Goal: Task Accomplishment & Management: Manage account settings

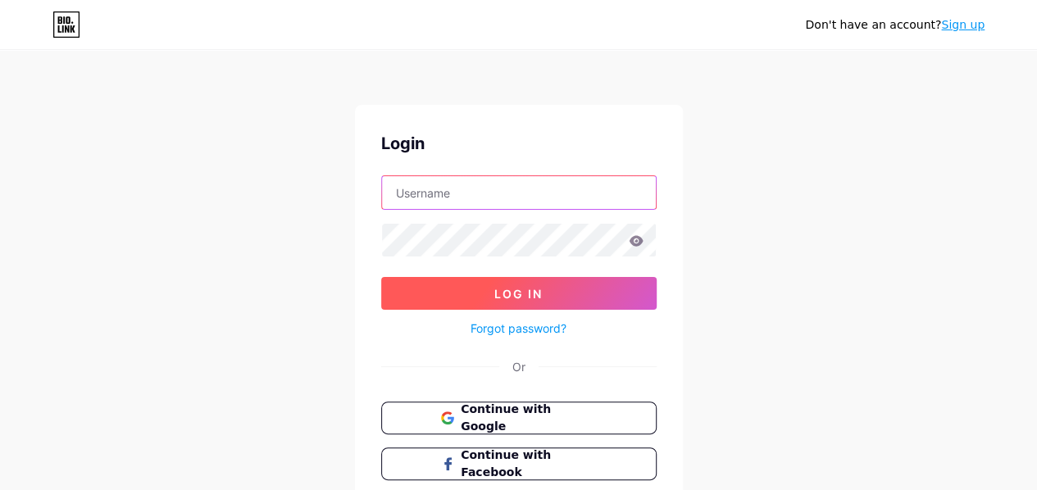
type input "[EMAIL_ADDRESS][DOMAIN_NAME]"
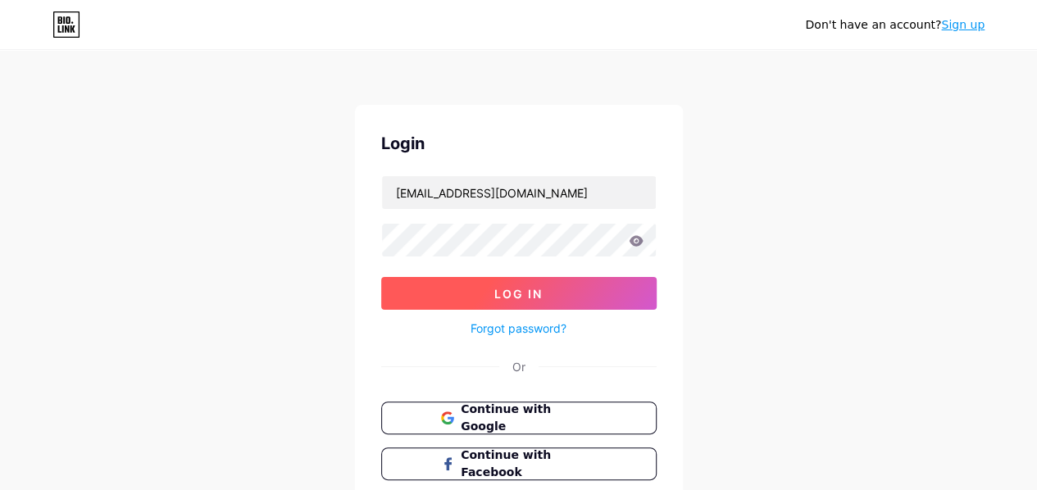
click at [503, 289] on span "Log In" at bounding box center [518, 294] width 48 height 14
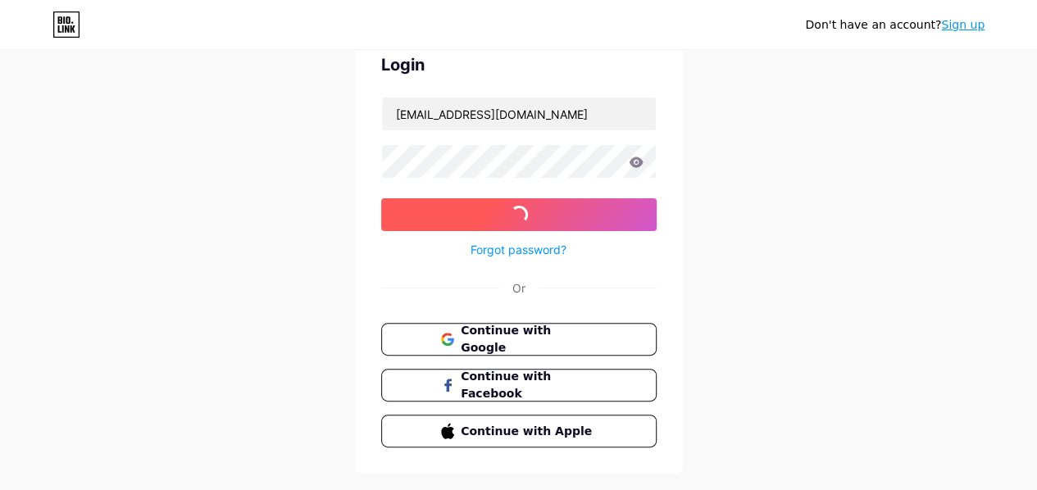
scroll to position [112, 0]
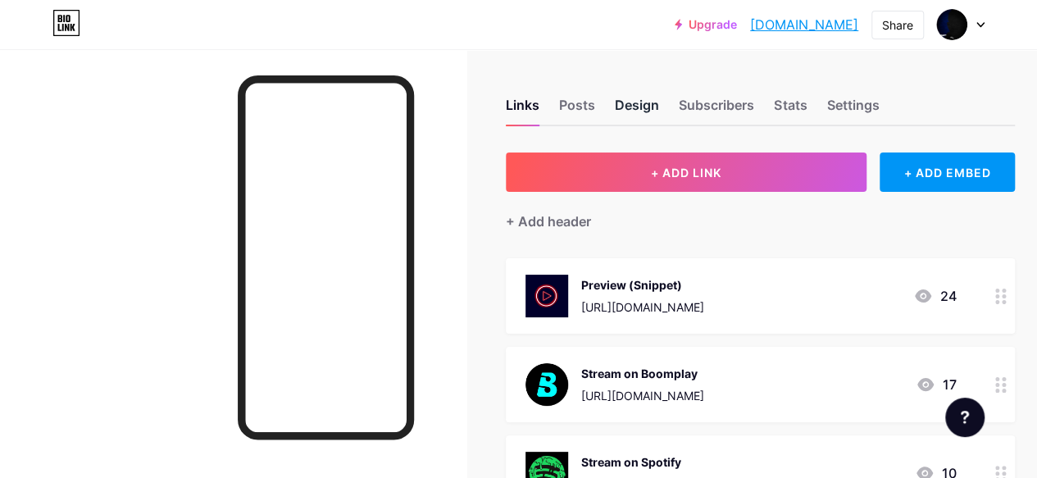
click at [636, 109] on div "Design" at bounding box center [637, 110] width 44 height 30
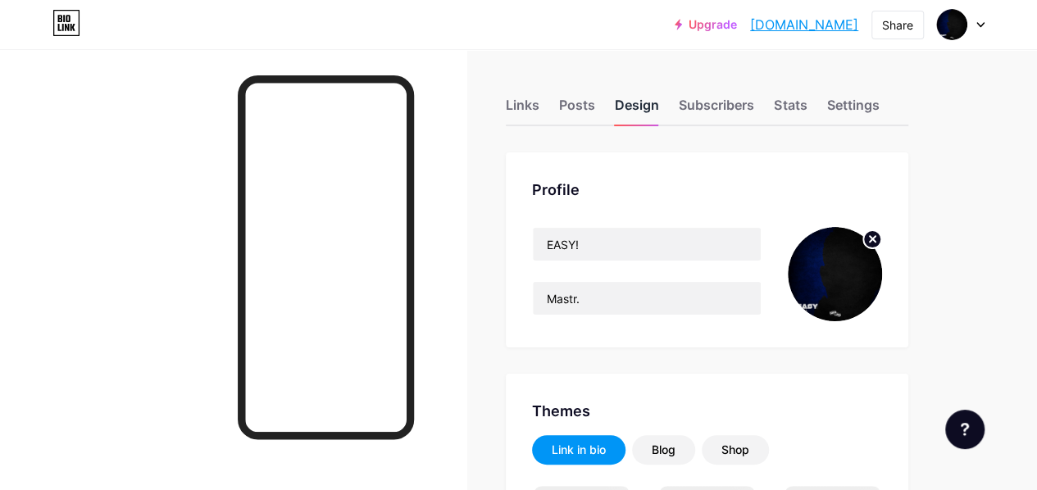
click at [636, 109] on div "Design" at bounding box center [637, 110] width 44 height 30
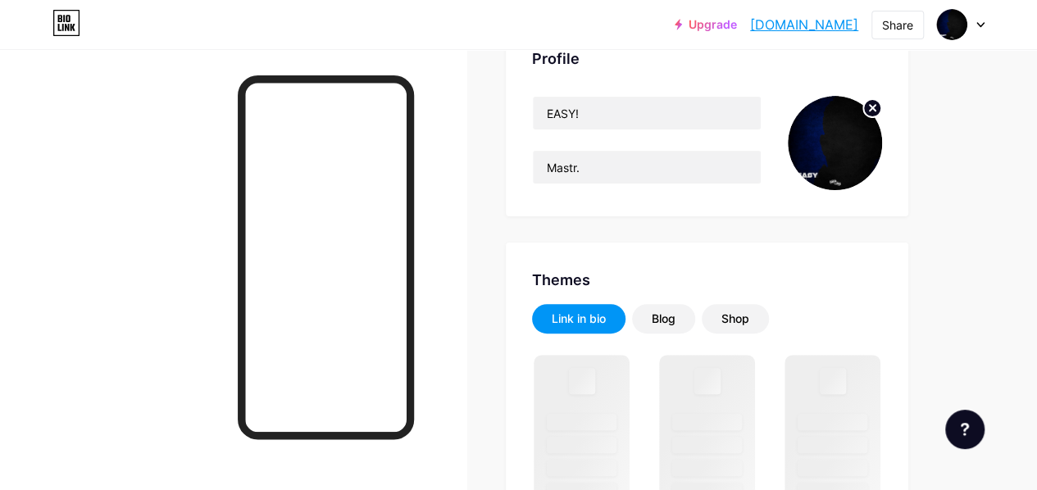
scroll to position [150, 0]
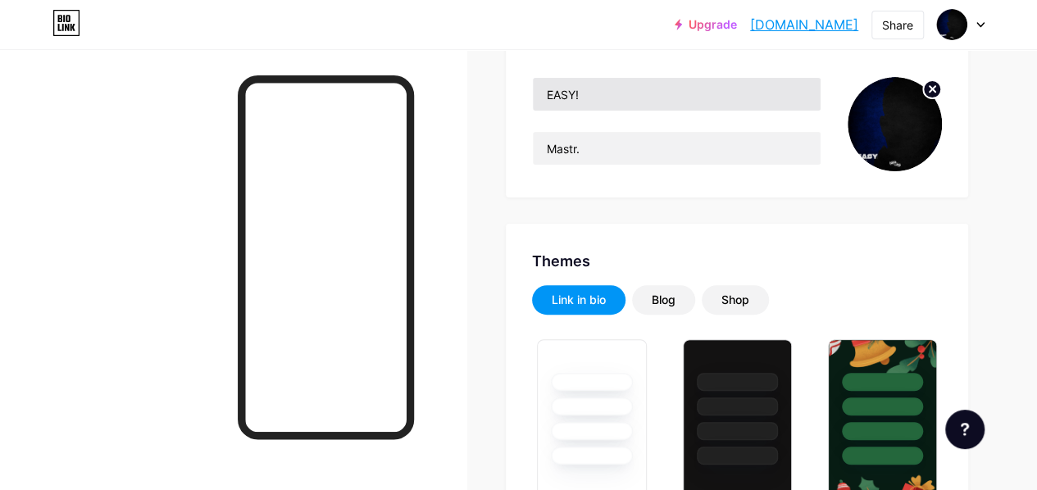
type input "#000000"
type input "#ffffff"
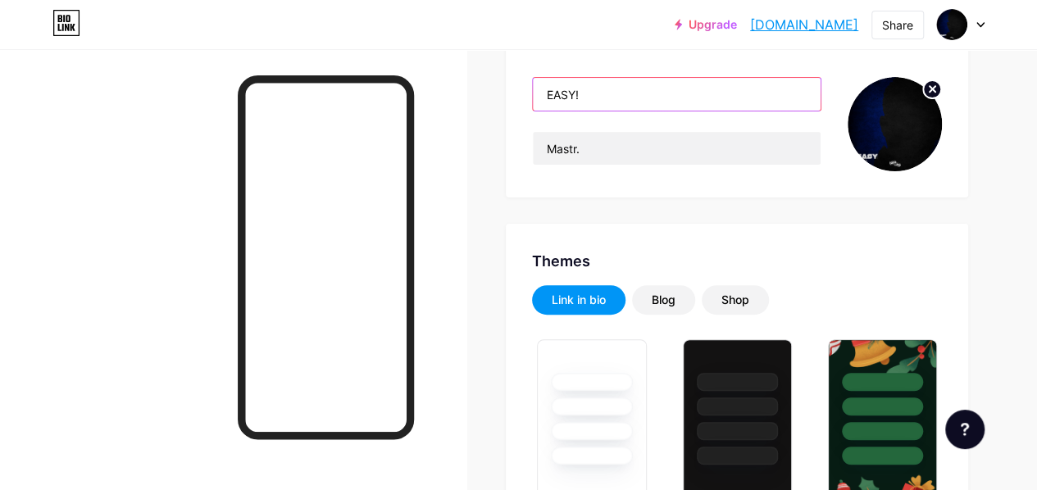
drag, startPoint x: 640, startPoint y: 98, endPoint x: 510, endPoint y: 99, distance: 129.6
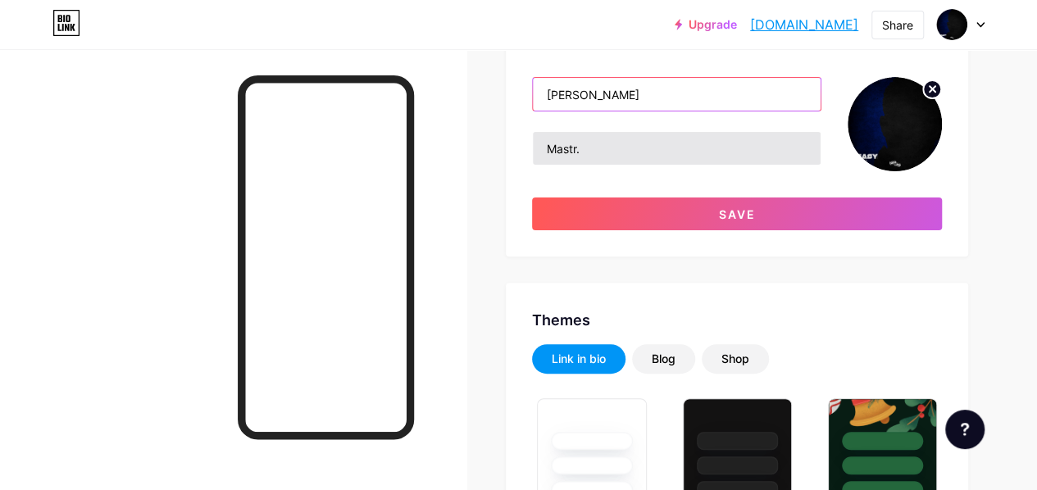
type input "[PERSON_NAME]"
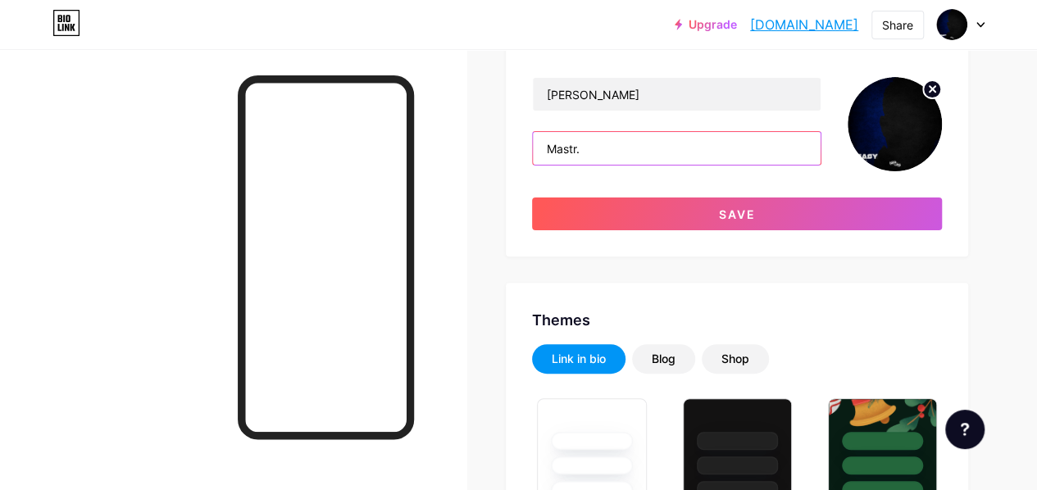
drag, startPoint x: 651, startPoint y: 148, endPoint x: 631, endPoint y: 163, distance: 25.3
click at [631, 163] on input "Mastr." at bounding box center [677, 148] width 288 height 33
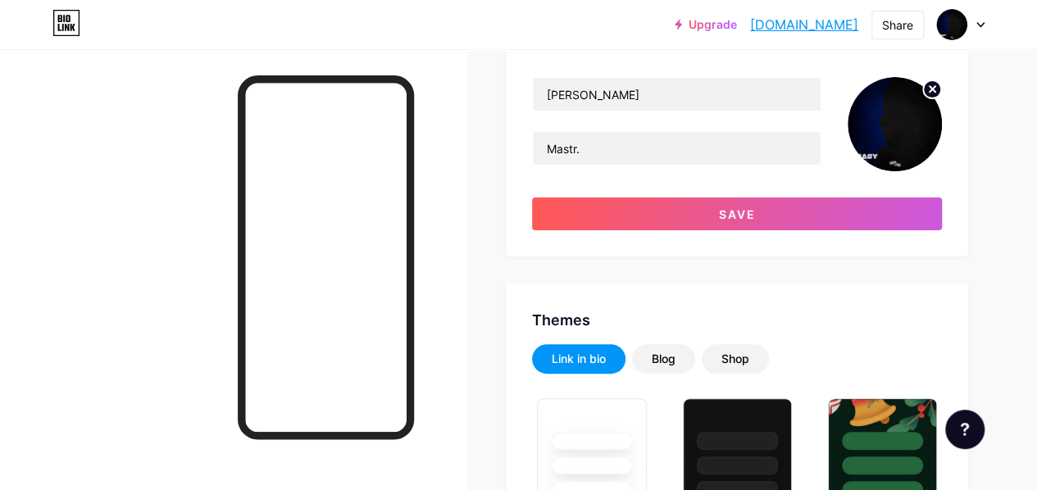
click at [933, 89] on icon at bounding box center [933, 89] width 6 height 6
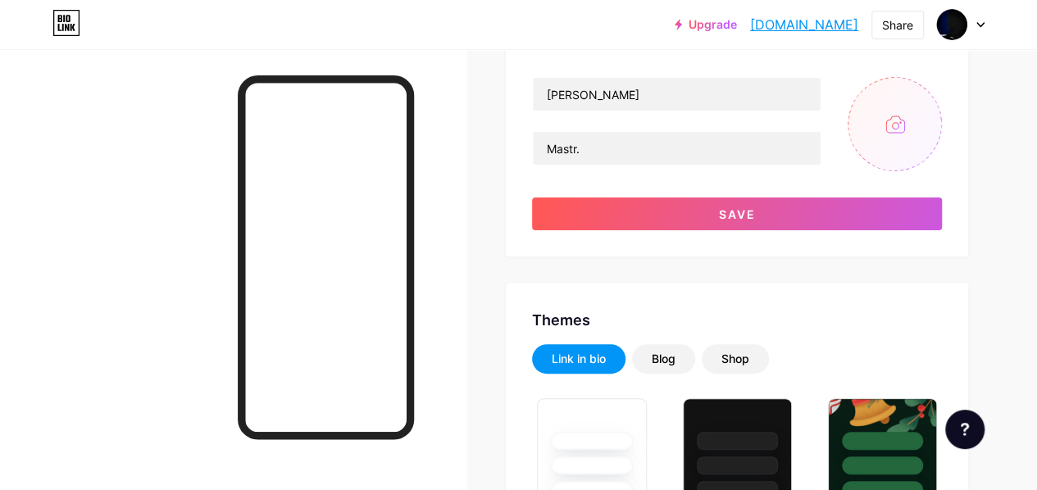
click at [907, 121] on input "file" at bounding box center [895, 124] width 94 height 94
type input "C:\fakepath\[PERSON_NAME].jpg"
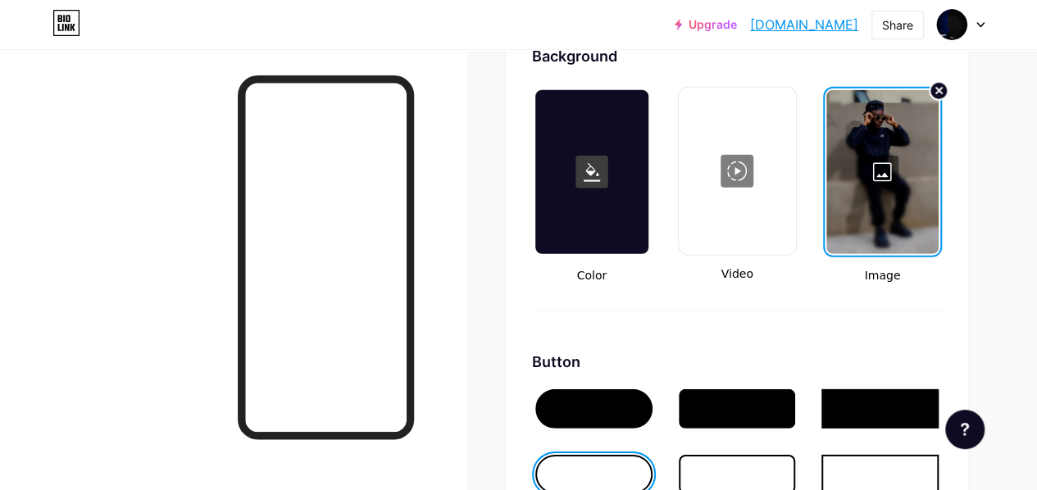
scroll to position [2282, 0]
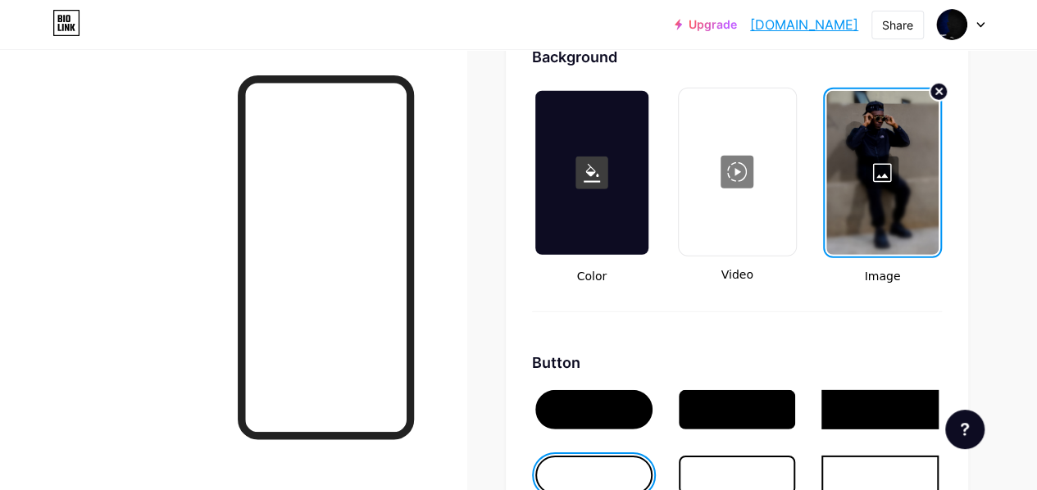
click at [896, 162] on div at bounding box center [882, 173] width 112 height 164
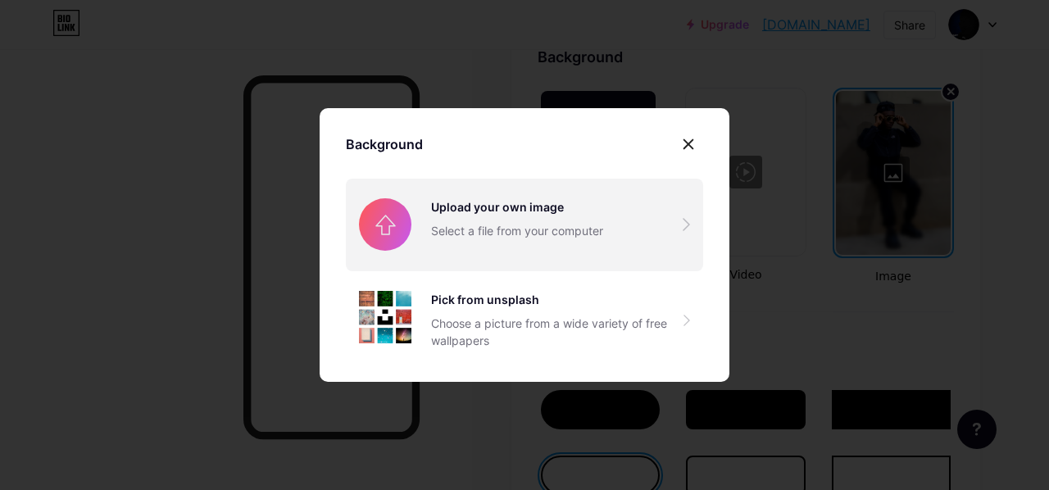
click at [520, 198] on input "file" at bounding box center [524, 225] width 357 height 92
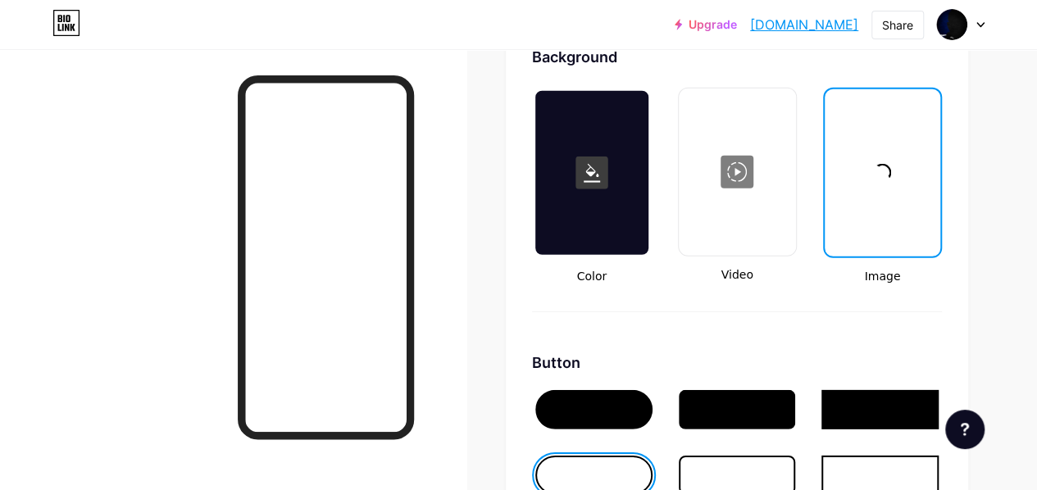
type input "#000000"
type input "#ffffff"
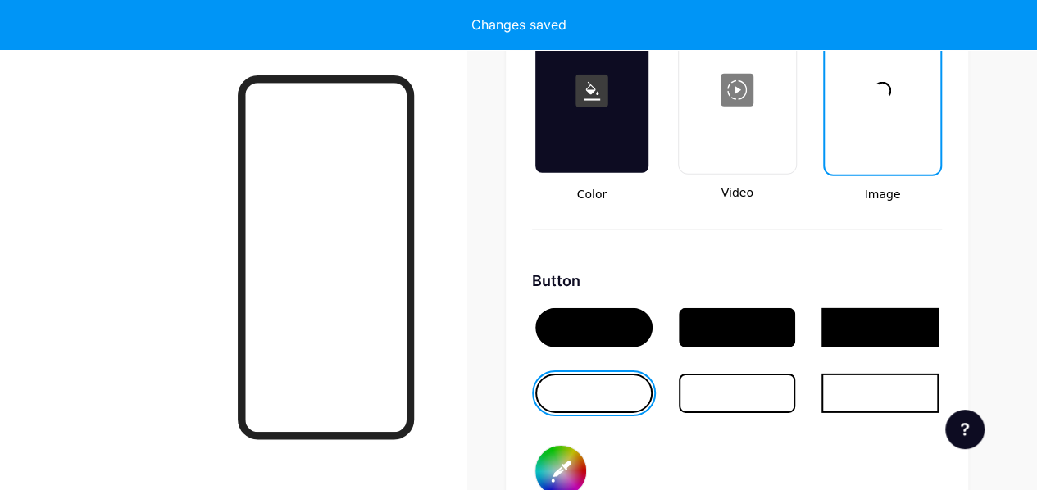
type input "#000000"
type input "#ffffff"
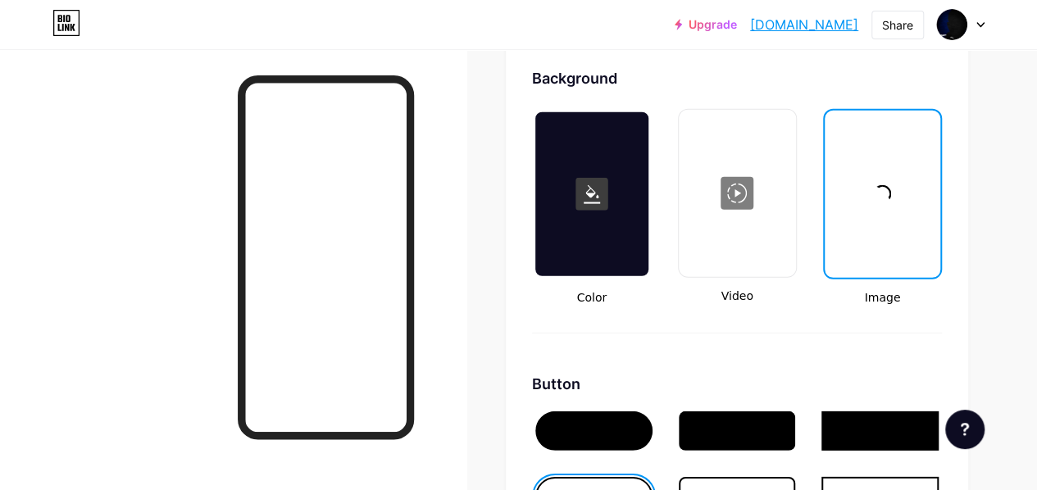
scroll to position [2173, 0]
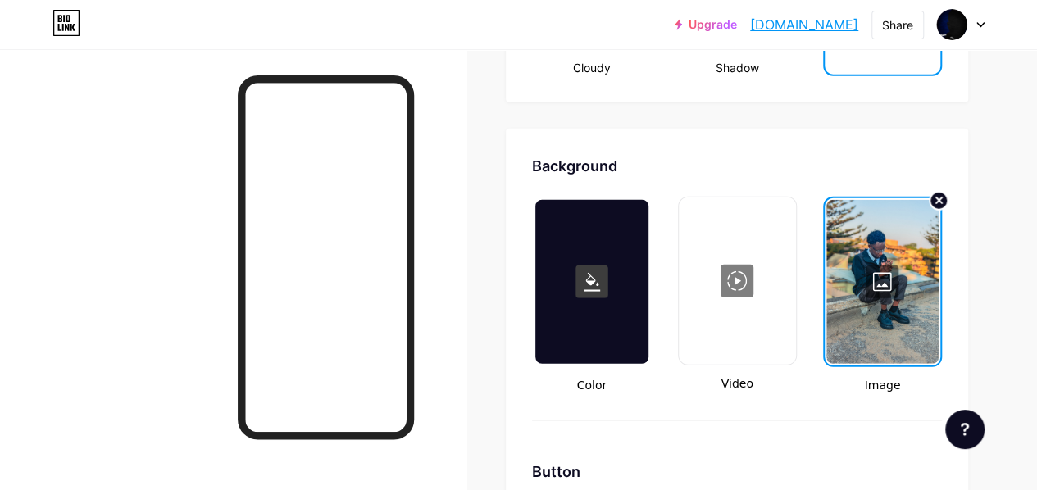
type input "#000000"
type input "#ffffff"
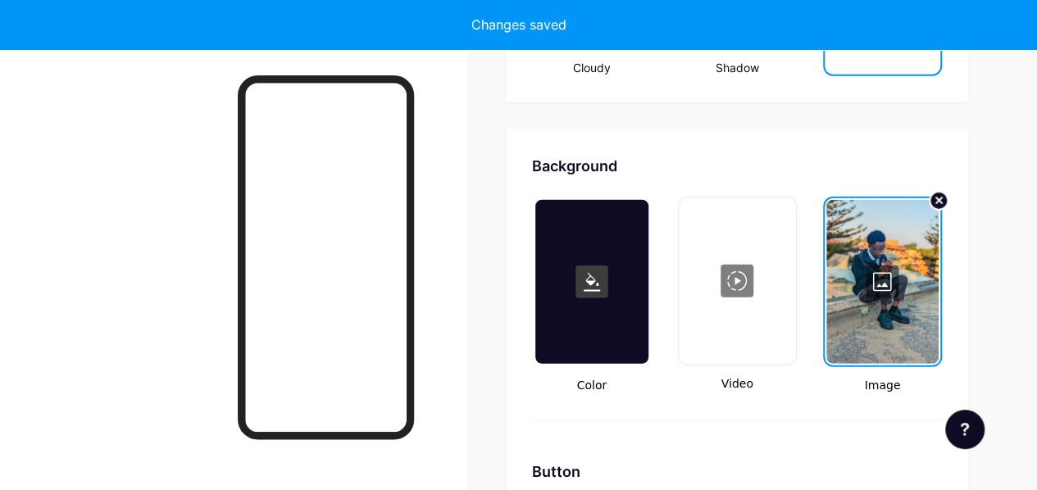
type input "#000000"
type input "#ffffff"
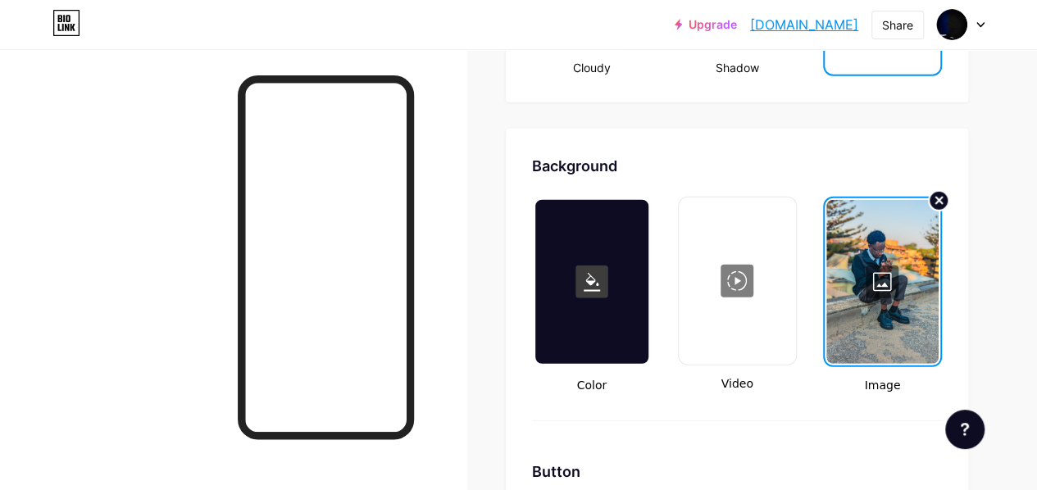
click at [934, 203] on circle at bounding box center [939, 201] width 20 height 20
type input "#000000"
type input "#ffffff"
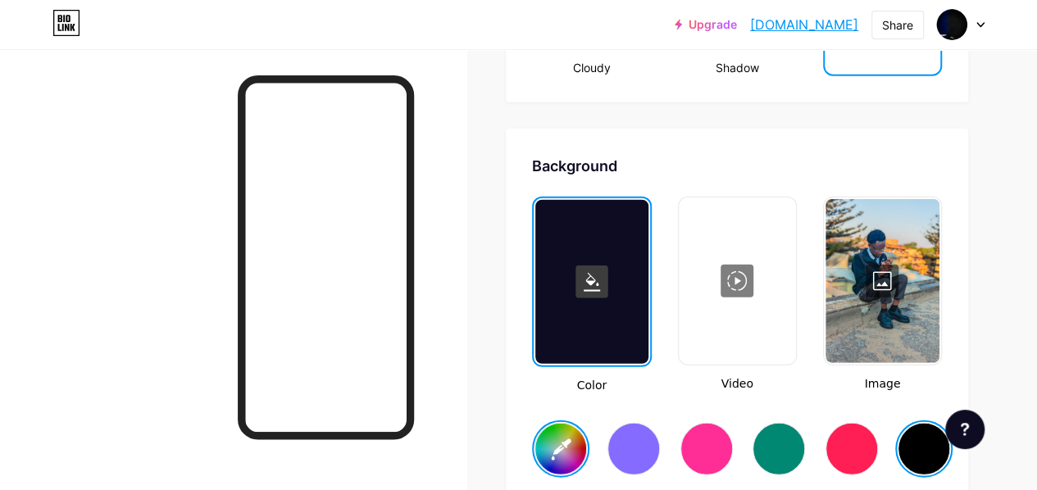
type input "#000000"
type input "#ffffff"
type input "#000000"
type input "#ffffff"
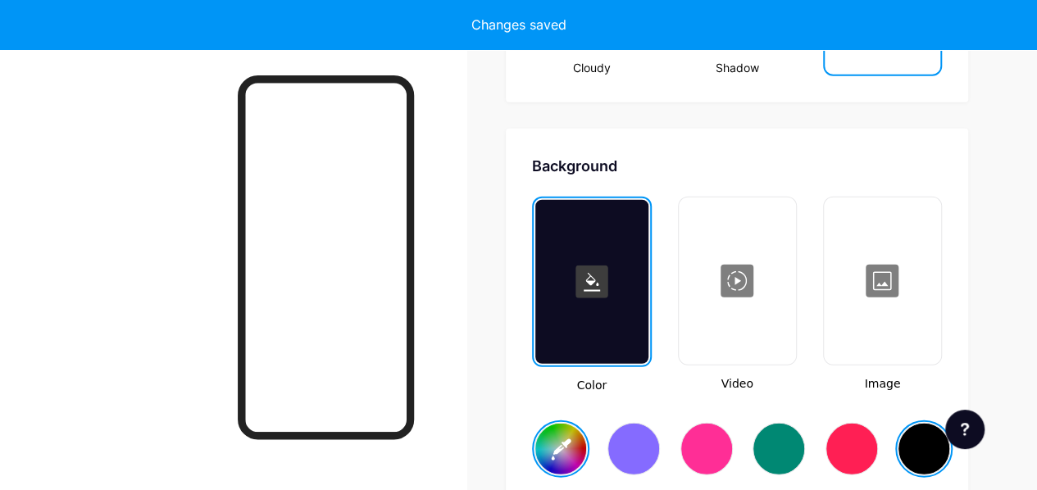
type input "#000000"
type input "#ffffff"
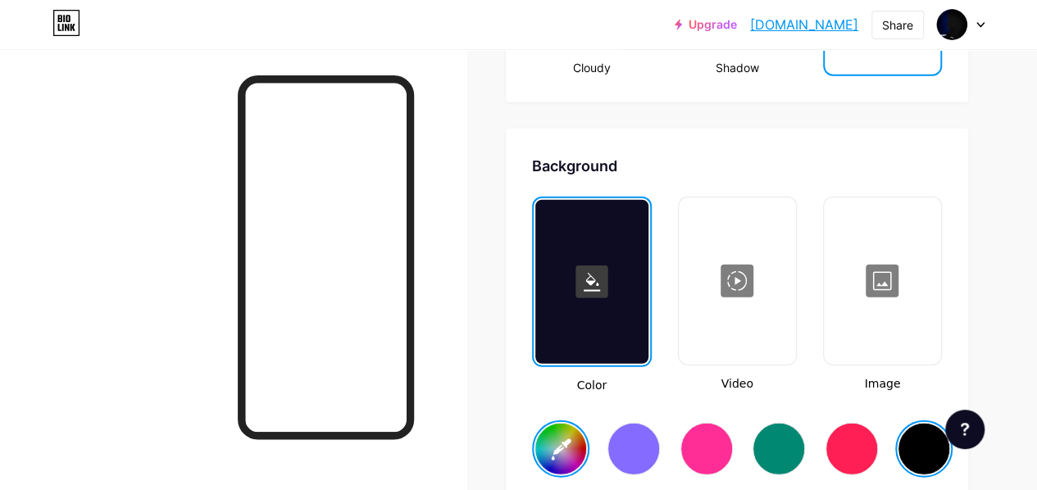
click at [856, 437] on div at bounding box center [852, 449] width 52 height 52
type input "#000000"
type input "#ffffff"
type input "#ff1f54"
type input "#000000"
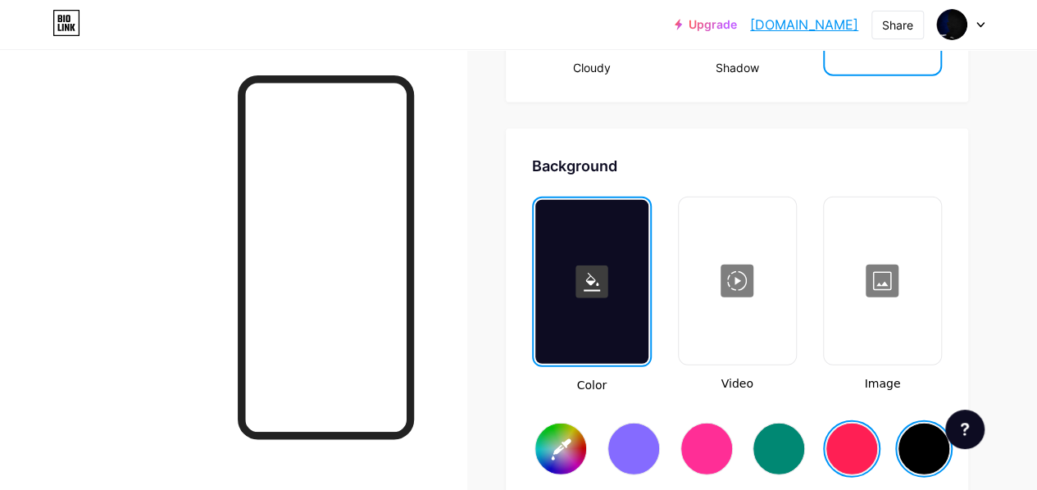
type input "#ffffff"
type input "#ff1f54"
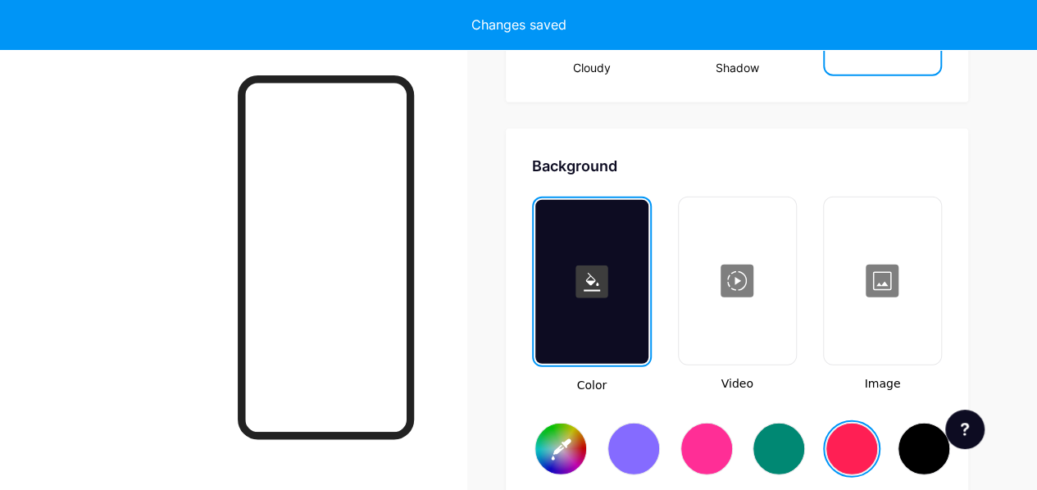
type input "#000000"
type input "#ffffff"
type input "#ff1f54"
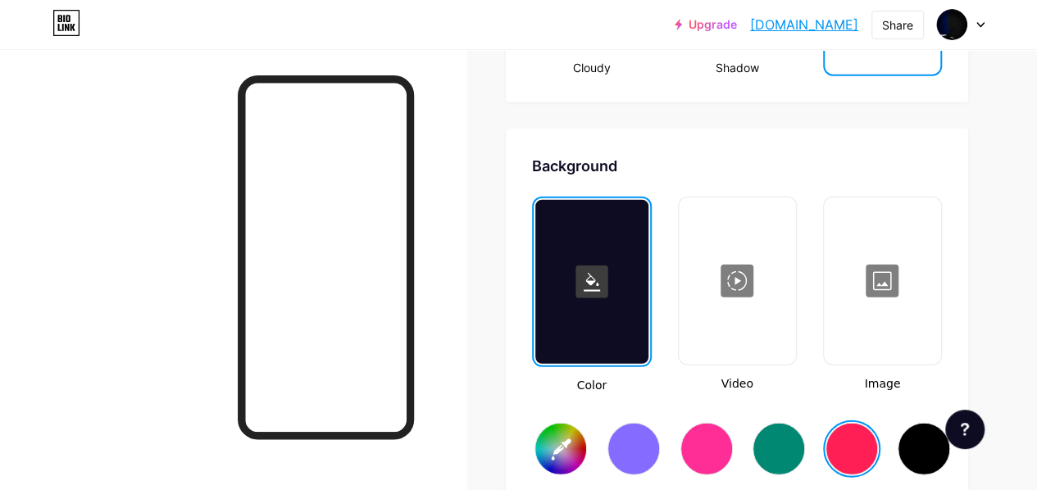
click at [925, 440] on div at bounding box center [924, 449] width 52 height 52
type input "#000000"
type input "#ffffff"
type input "#000000"
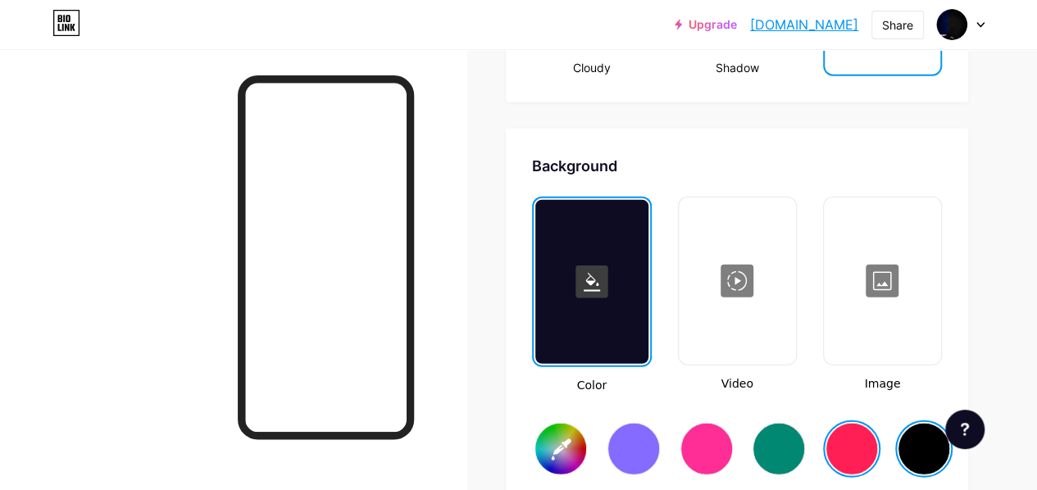
type input "#ffffff"
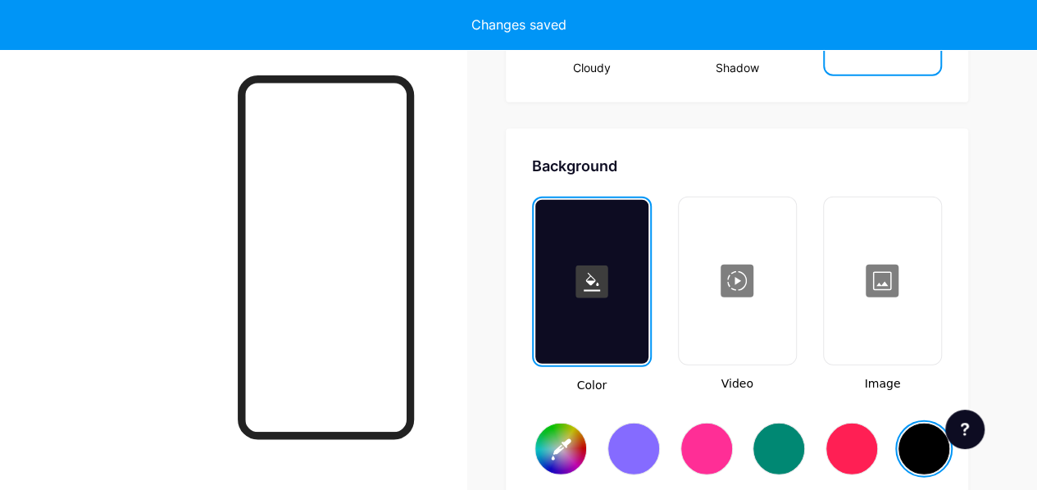
type input "#000000"
type input "#ffffff"
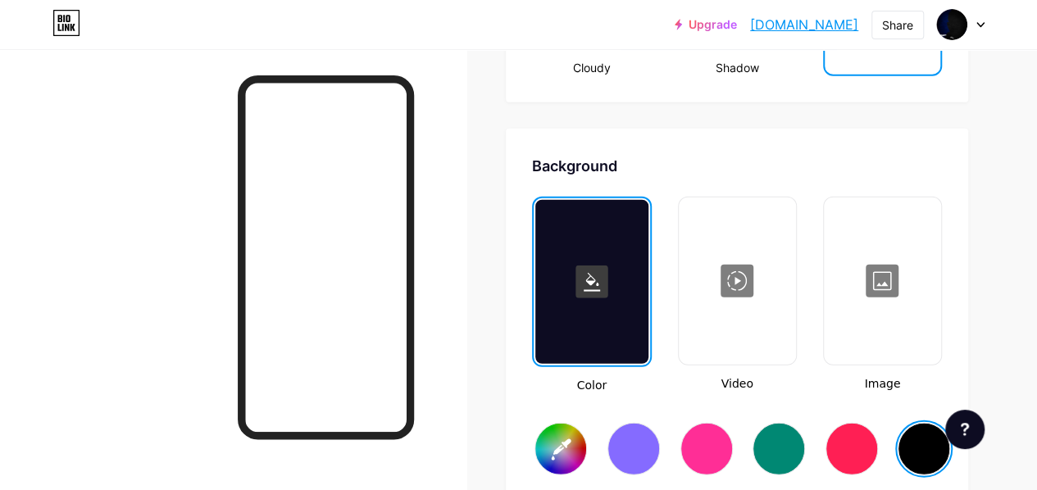
click at [789, 423] on div at bounding box center [778, 449] width 57 height 57
click at [784, 434] on div at bounding box center [779, 449] width 52 height 52
type input "#000000"
type input "#ffffff"
type input "#008873"
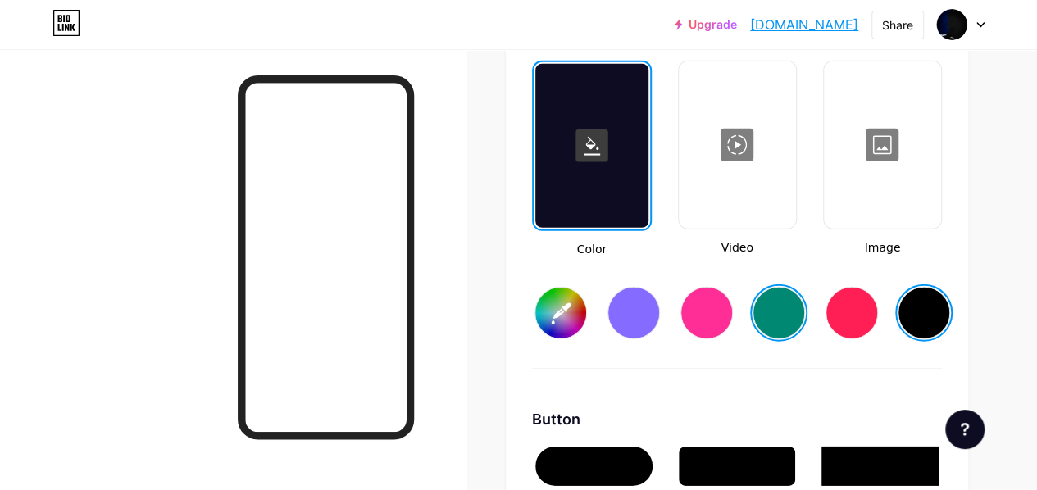
type input "#000000"
type input "#ffffff"
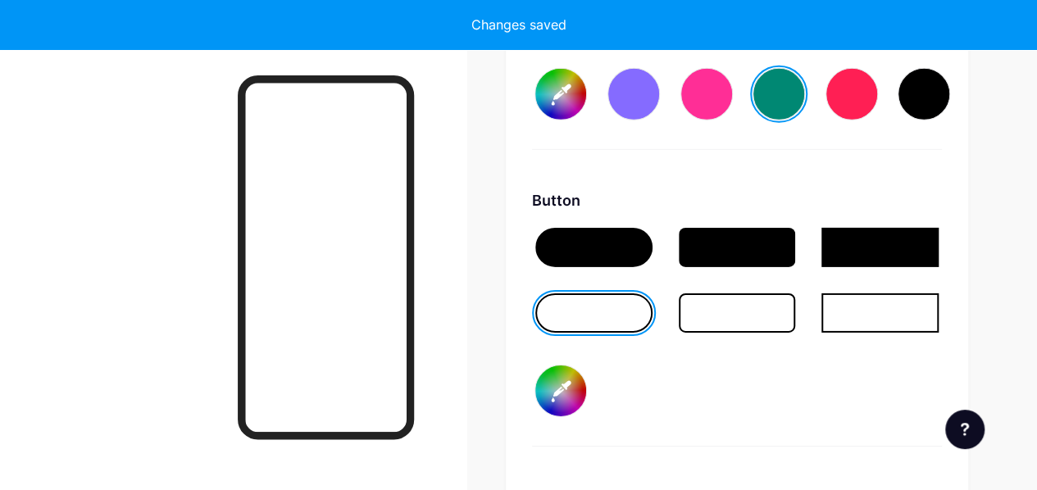
type input "#000000"
type input "#ffffff"
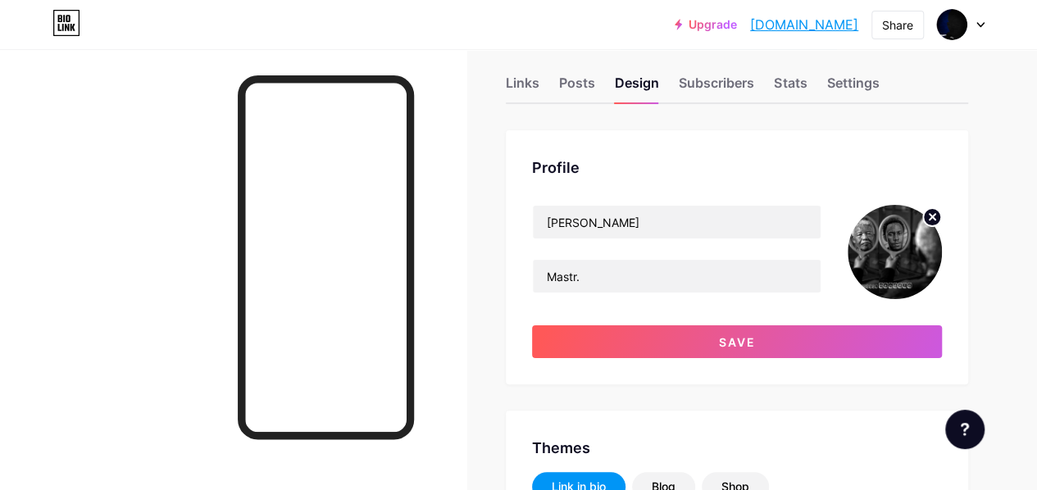
scroll to position [0, 0]
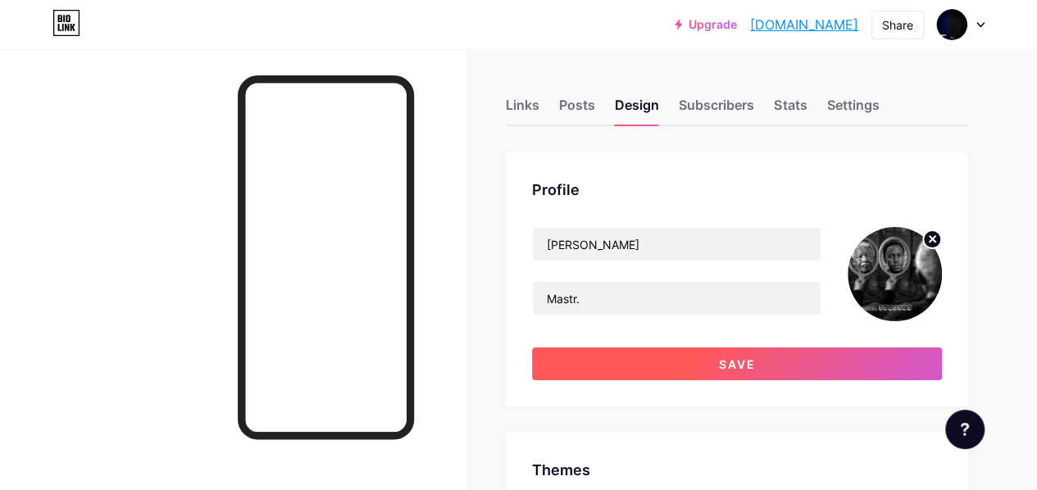
click at [777, 355] on button "Save" at bounding box center [737, 364] width 410 height 33
type input "#000000"
type input "#ffffff"
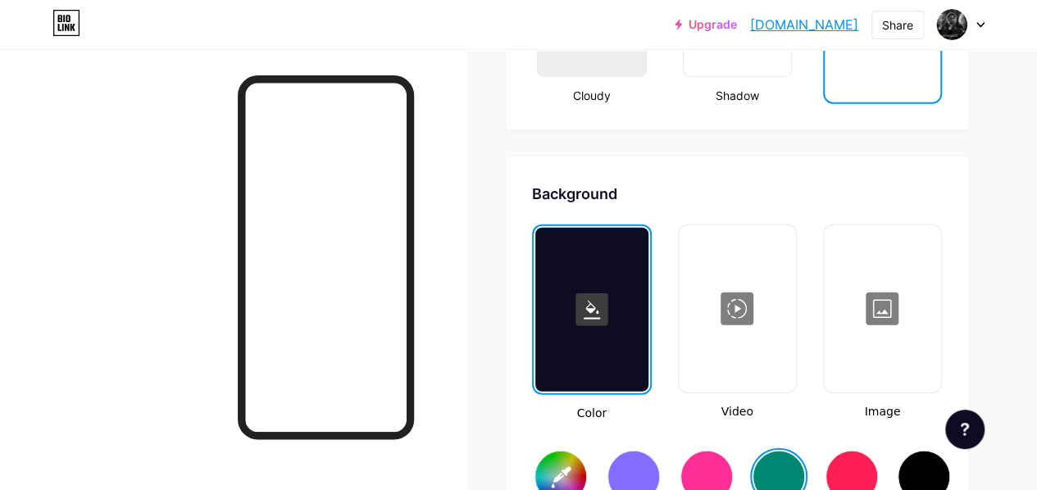
scroll to position [2105, 0]
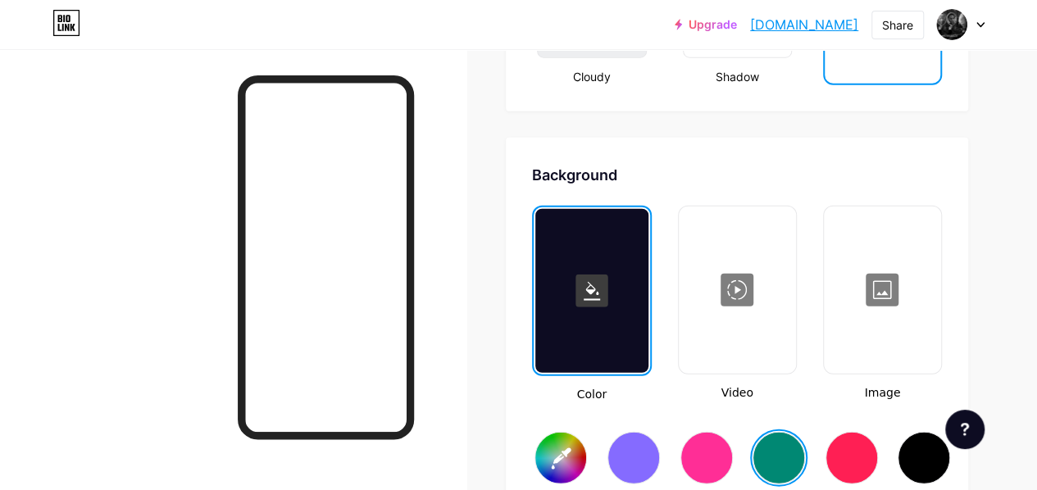
click at [904, 292] on div at bounding box center [883, 290] width 114 height 164
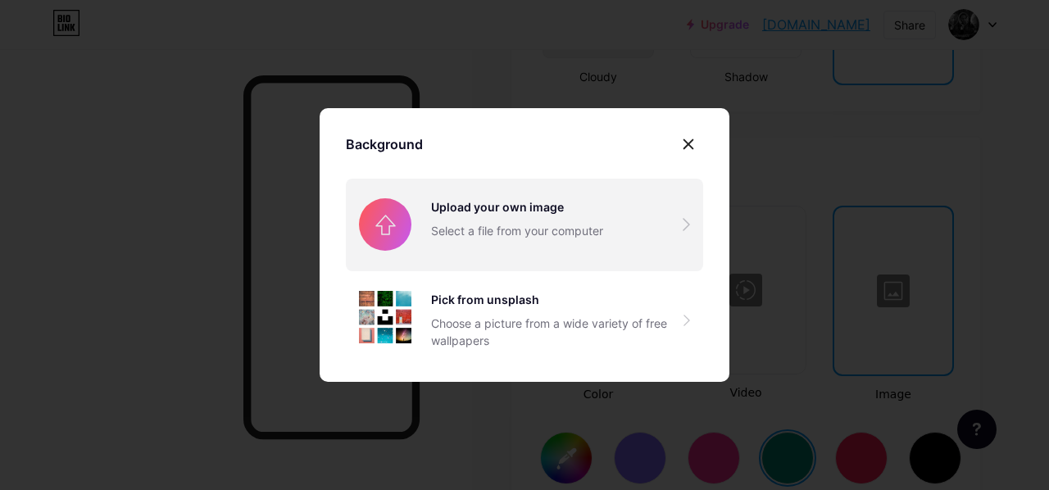
click at [494, 214] on input "file" at bounding box center [524, 225] width 357 height 92
type input "#000000"
type input "#ffffff"
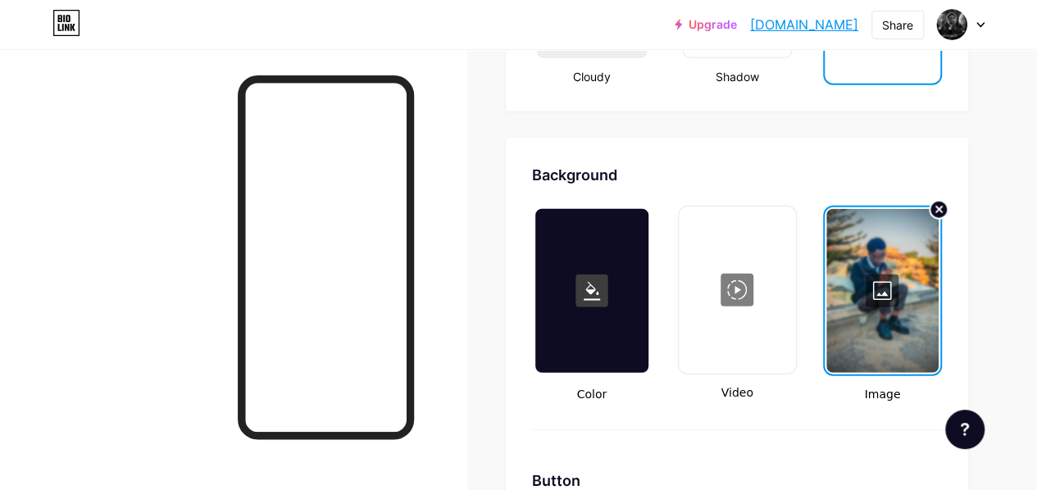
type input "#000000"
type input "#ffffff"
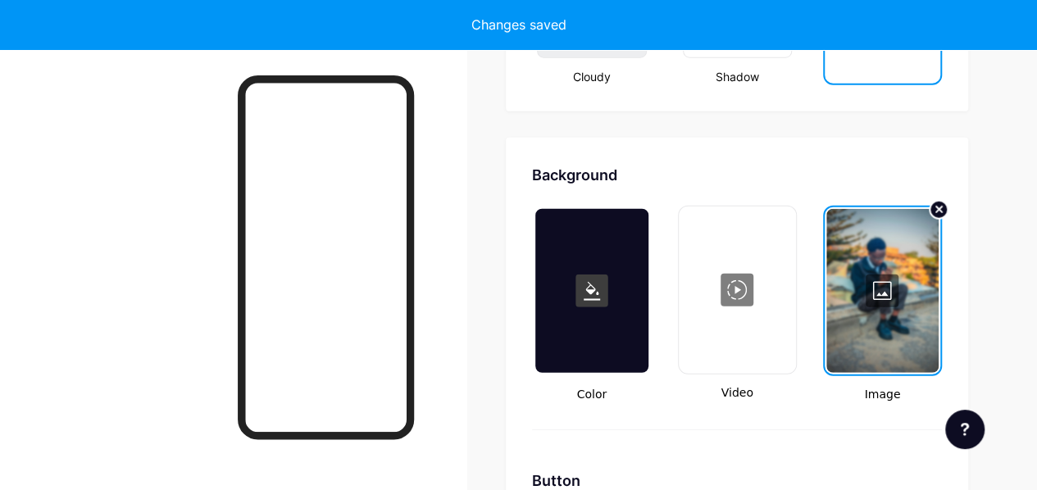
type input "#000000"
type input "#ffffff"
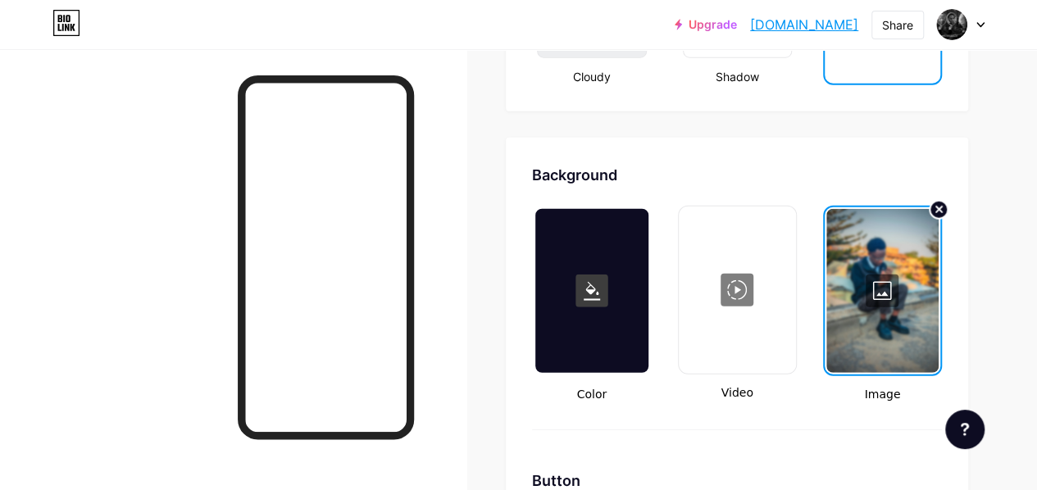
click at [882, 276] on div at bounding box center [882, 291] width 112 height 164
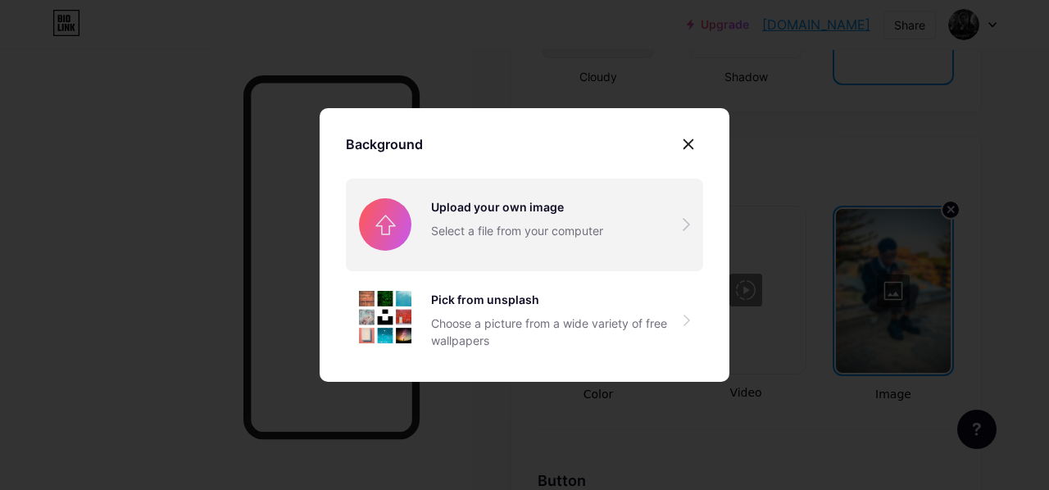
click at [487, 221] on input "file" at bounding box center [524, 225] width 357 height 92
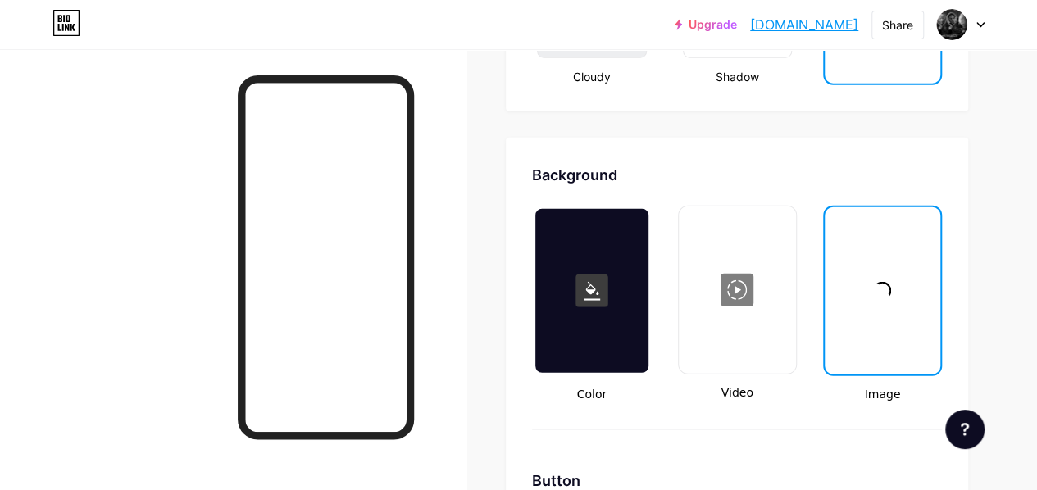
type input "#000000"
type input "#ffffff"
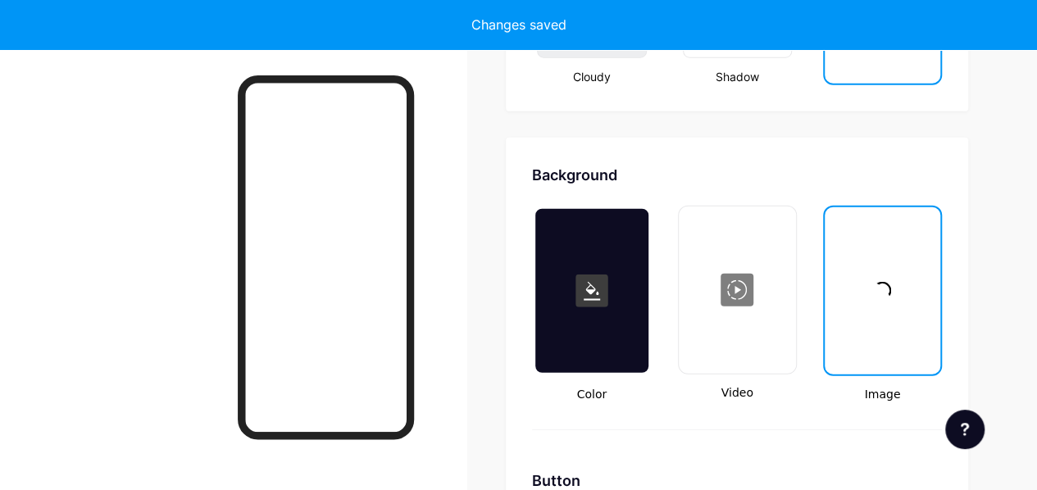
type input "#000000"
type input "#ffffff"
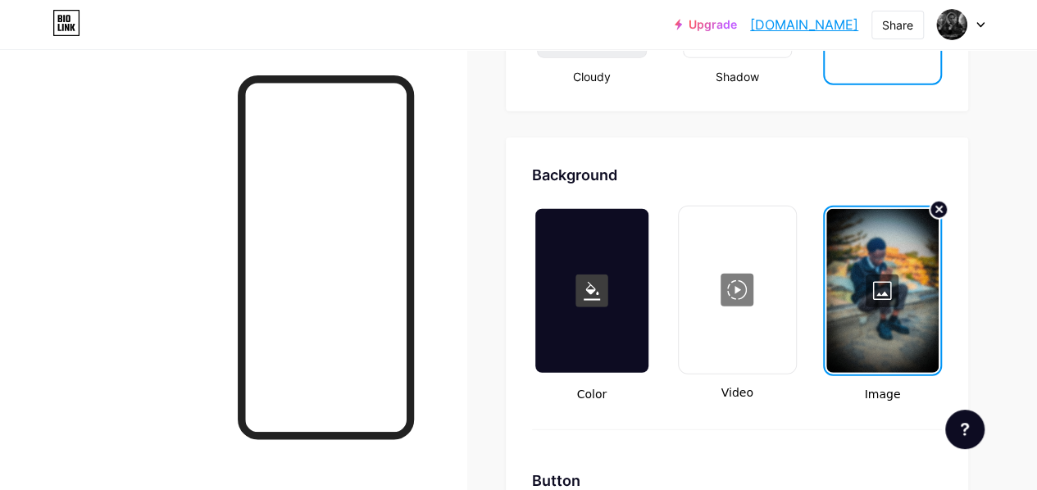
type input "#000000"
type input "#ffffff"
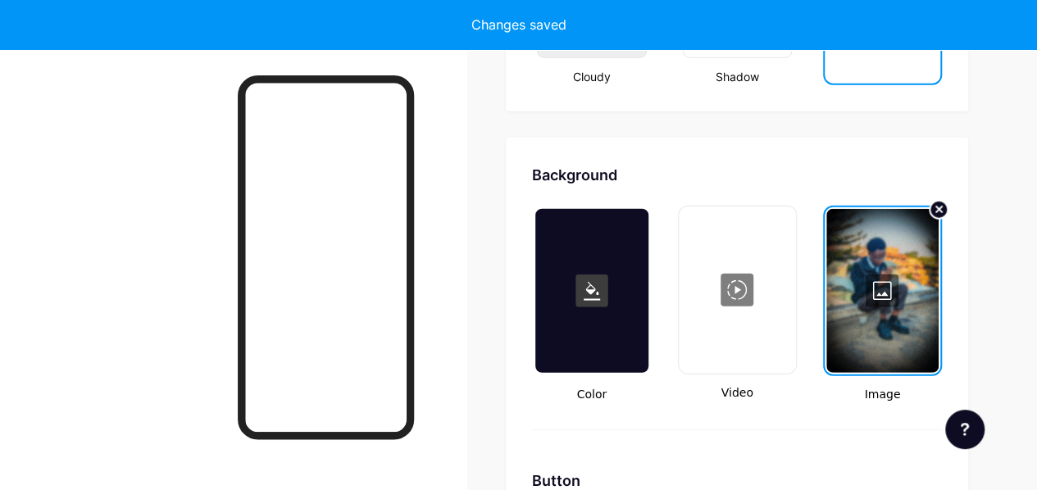
type input "#000000"
type input "#ffffff"
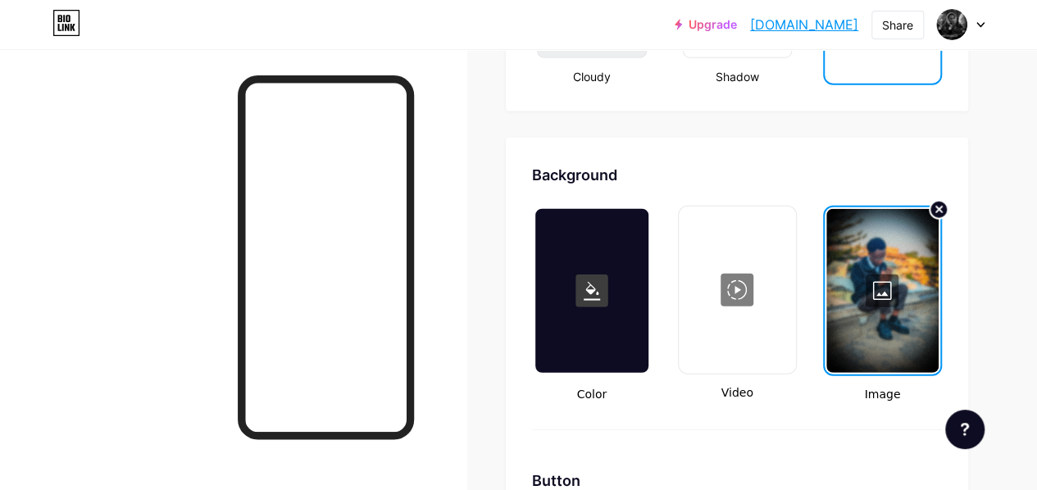
click at [869, 241] on div at bounding box center [882, 291] width 112 height 164
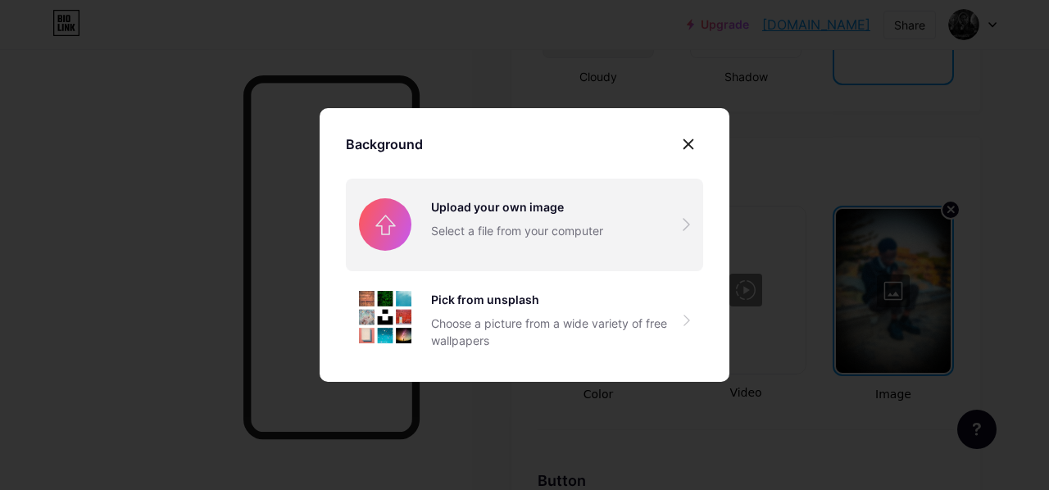
click at [574, 242] on input "file" at bounding box center [524, 225] width 357 height 92
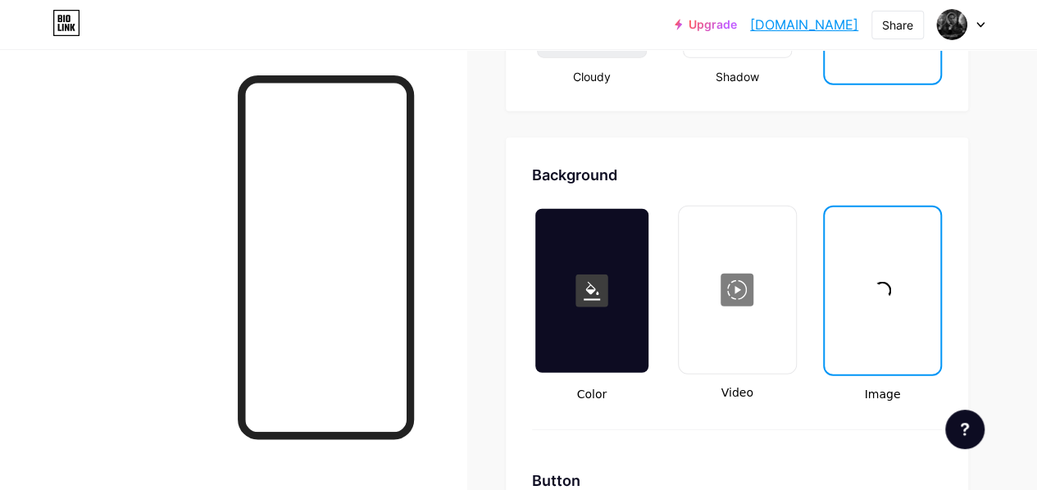
type input "#000000"
type input "#ffffff"
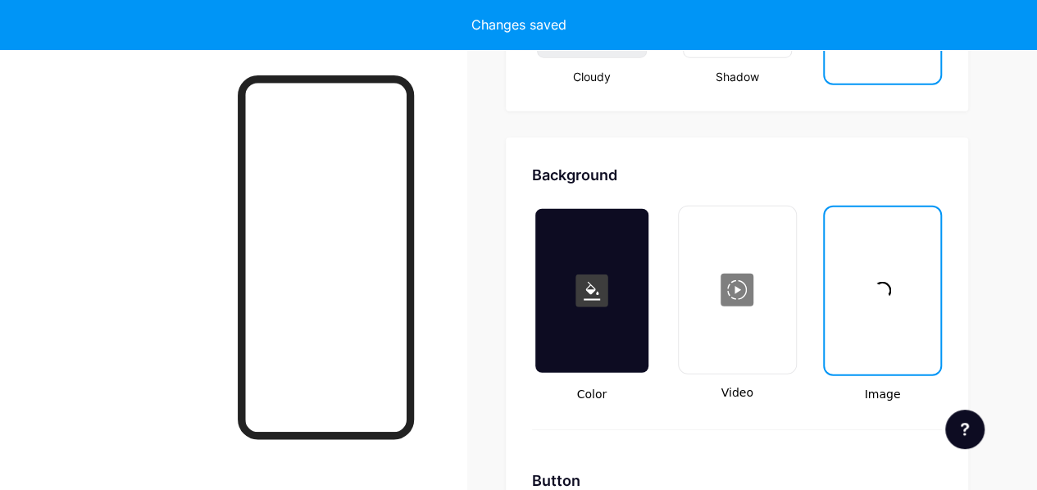
type input "#000000"
type input "#ffffff"
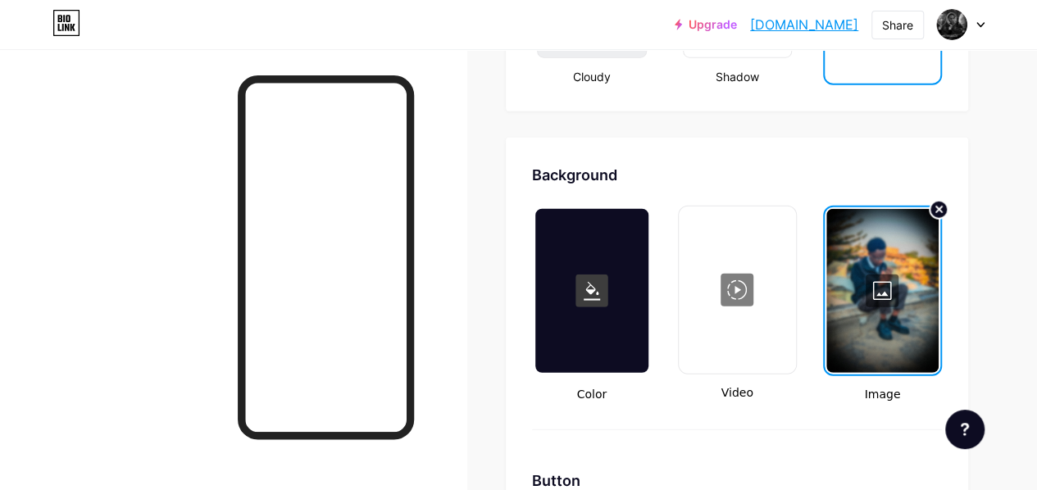
type input "#000000"
type input "#ffffff"
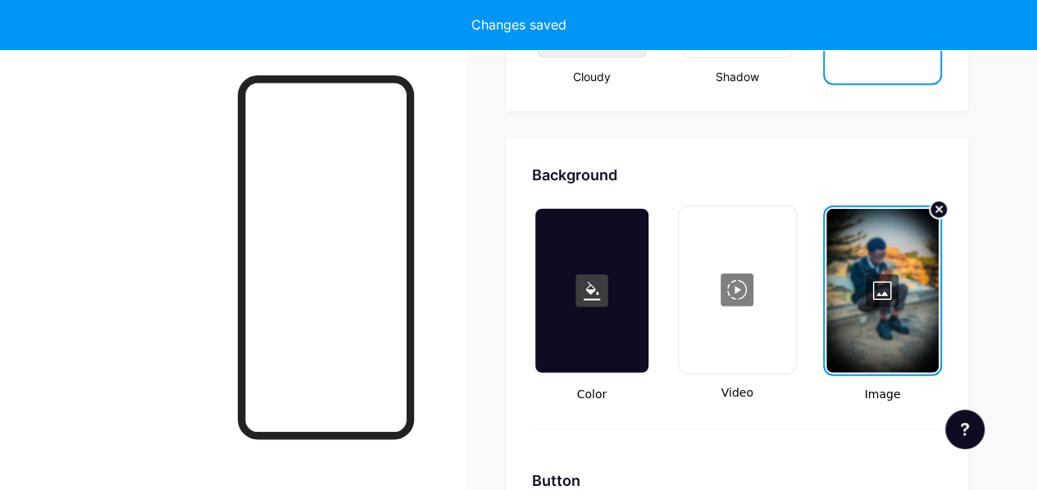
type input "#000000"
type input "#ffffff"
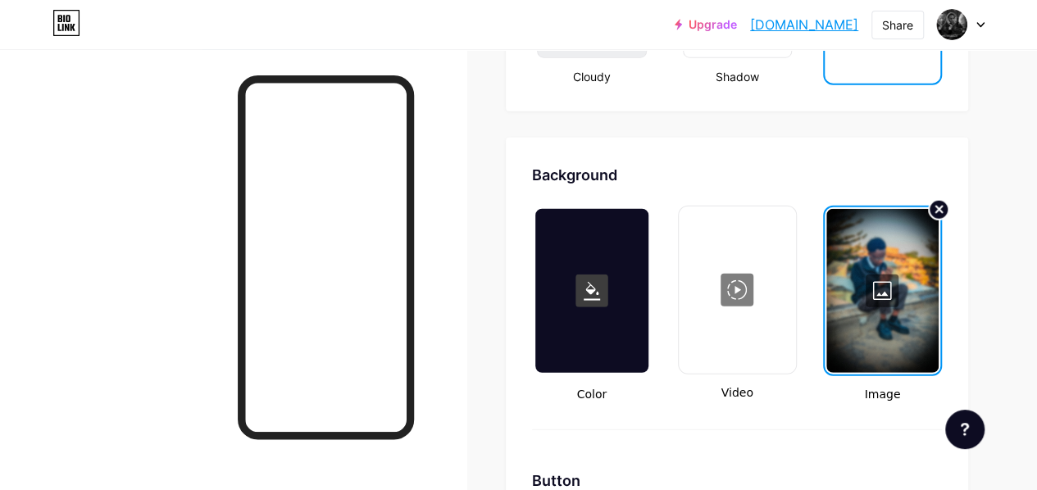
click at [935, 215] on circle at bounding box center [939, 210] width 20 height 20
type input "#000000"
type input "#ffffff"
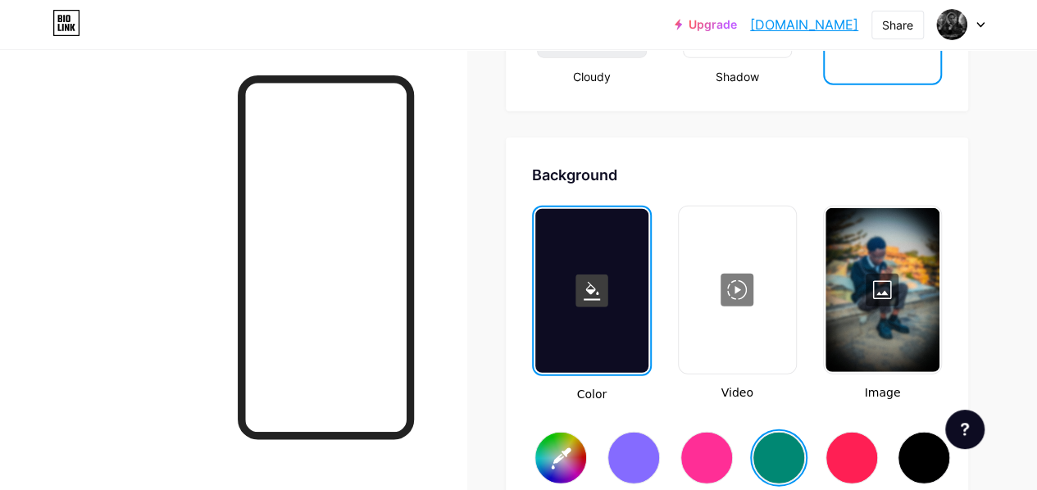
type input "#000000"
type input "#ffffff"
type input "#000000"
type input "#ffffff"
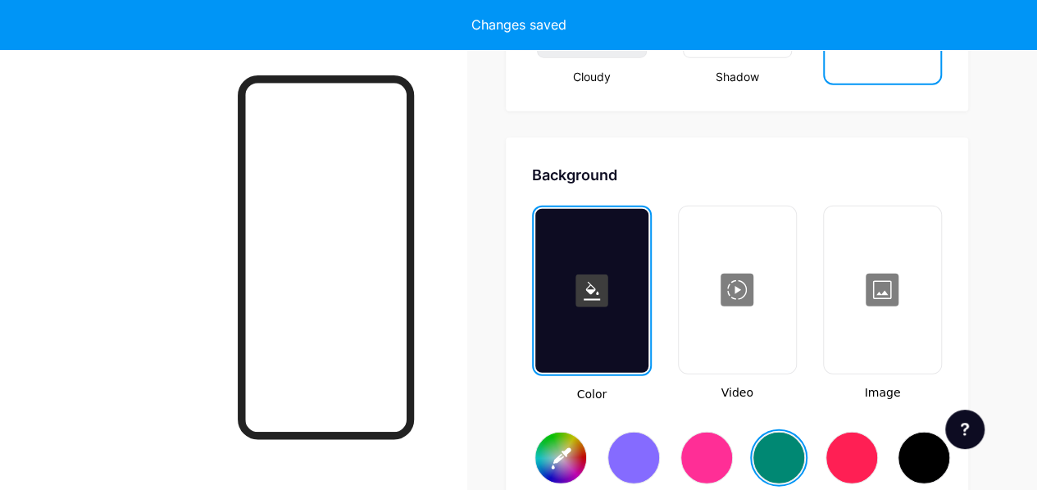
type input "#000000"
type input "#ffffff"
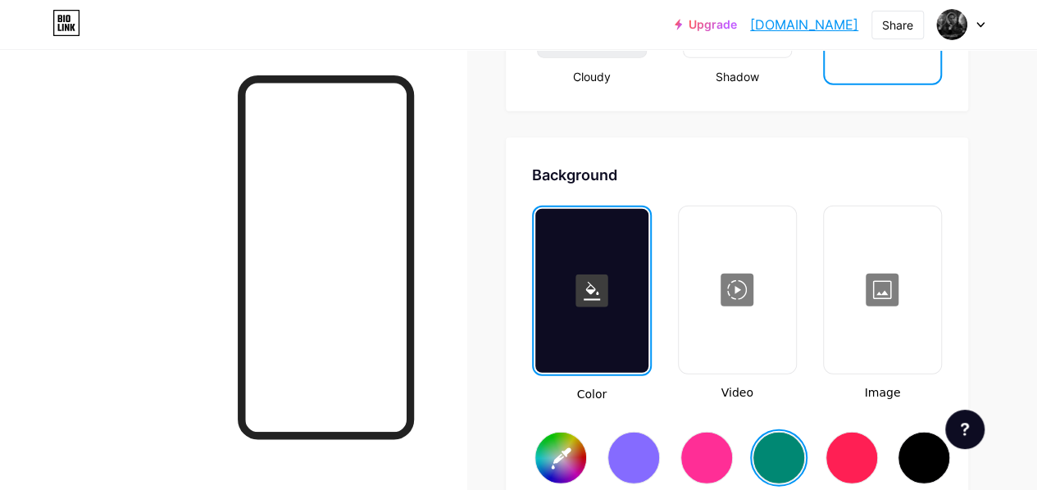
click at [884, 275] on div at bounding box center [883, 290] width 114 height 164
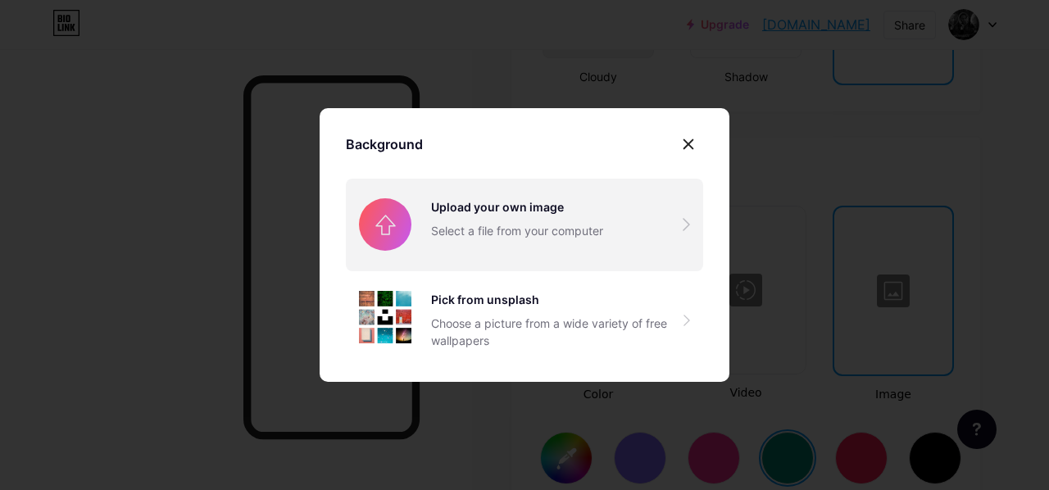
click at [612, 227] on input "file" at bounding box center [524, 225] width 357 height 92
type input "#000000"
type input "#ffffff"
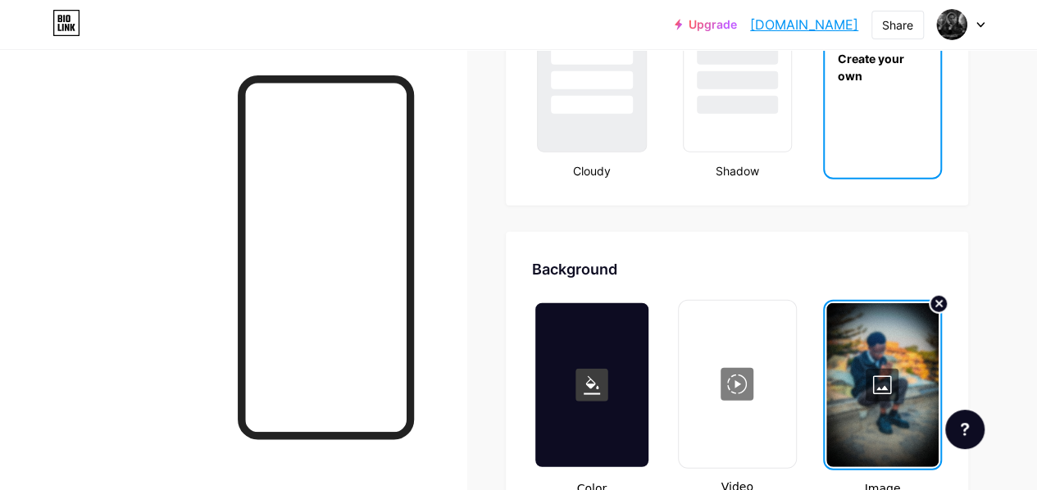
scroll to position [2007, 0]
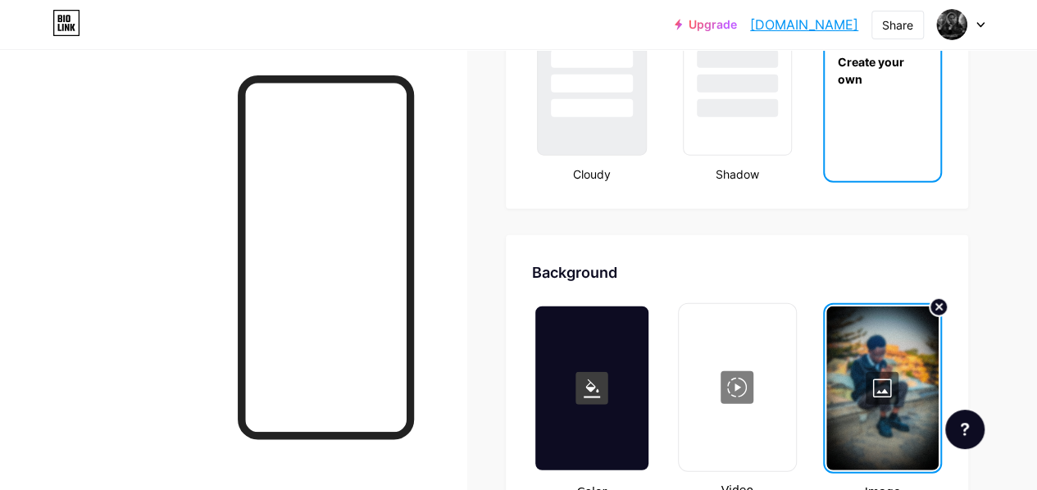
type input "#000000"
type input "#ffffff"
type input "#000000"
type input "#ffffff"
click at [936, 309] on icon at bounding box center [939, 307] width 7 height 7
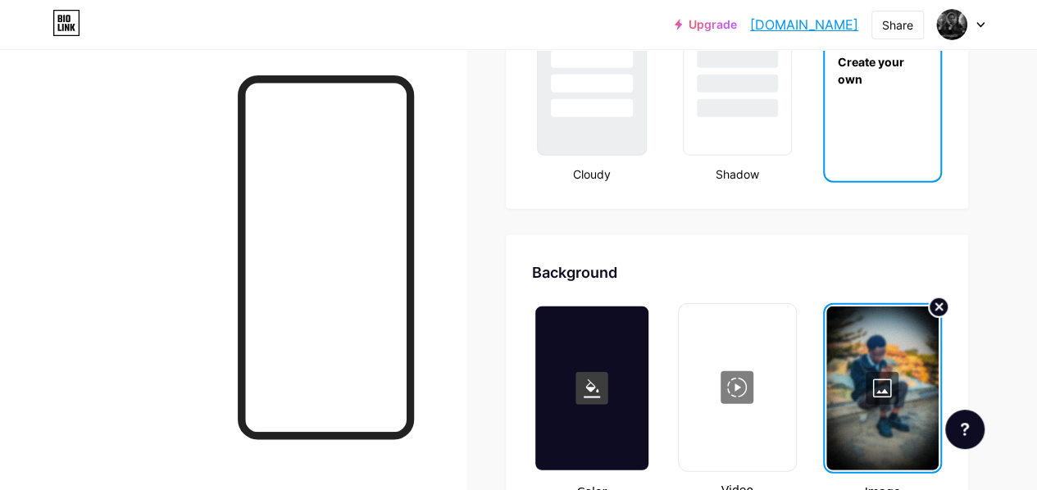
type input "#000000"
type input "#ffffff"
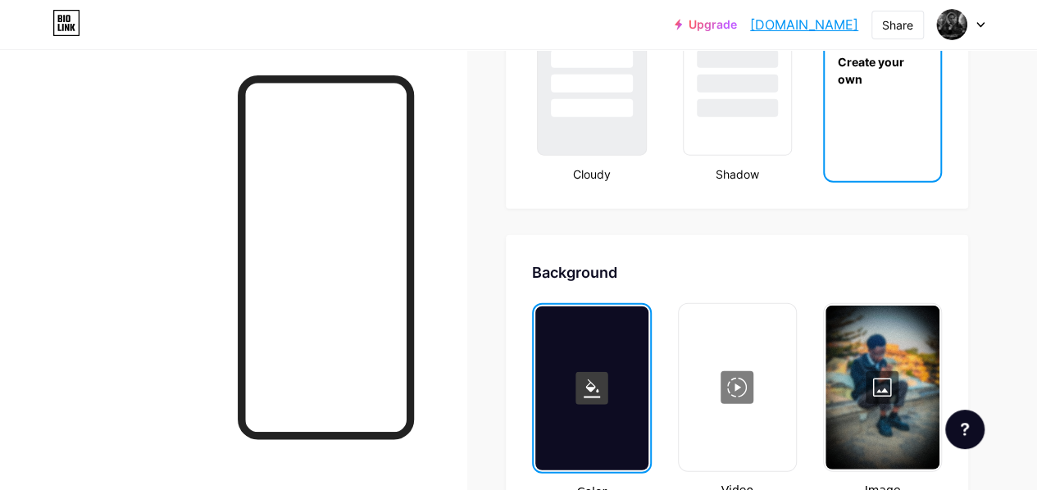
click at [895, 346] on div at bounding box center [883, 388] width 114 height 164
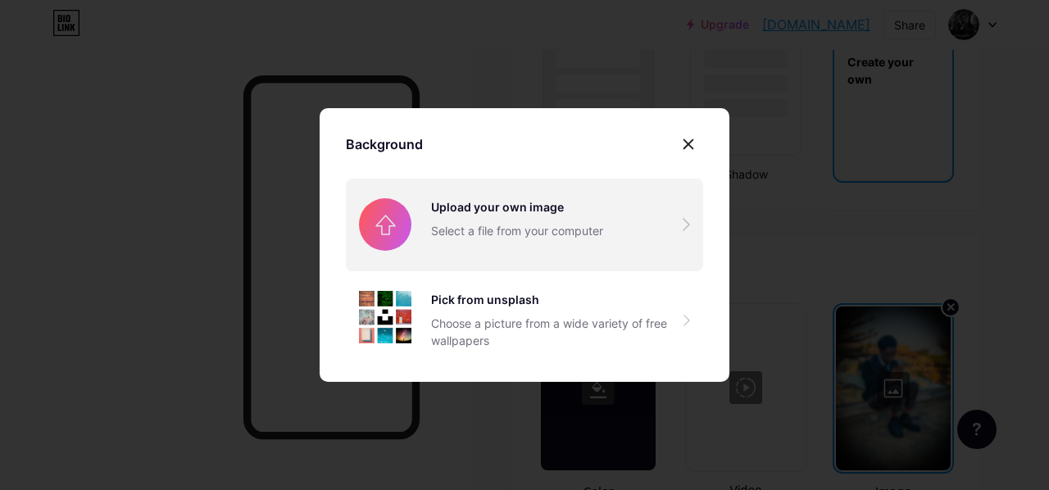
click at [576, 219] on input "file" at bounding box center [524, 225] width 357 height 92
type input "#000000"
type input "#ffffff"
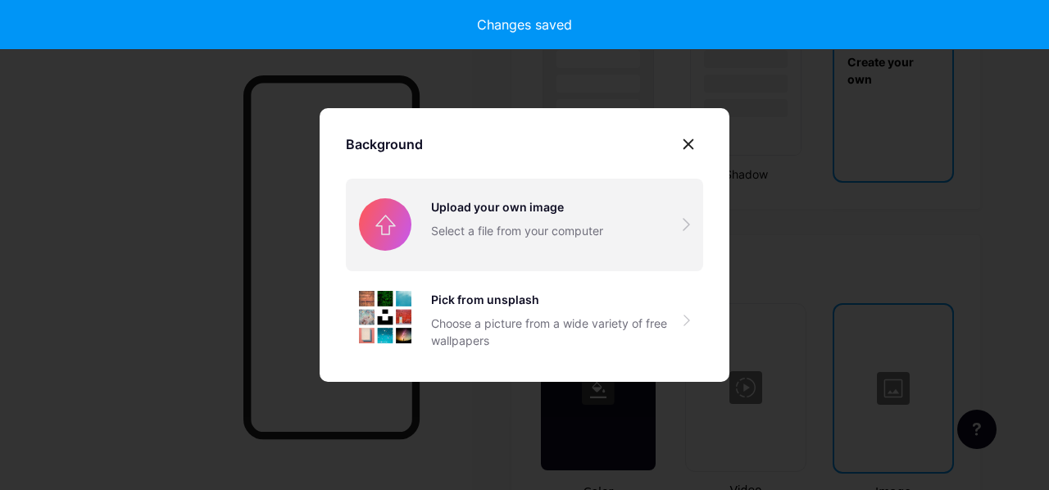
type input "#000000"
type input "#ffffff"
type input "#000000"
type input "#ffffff"
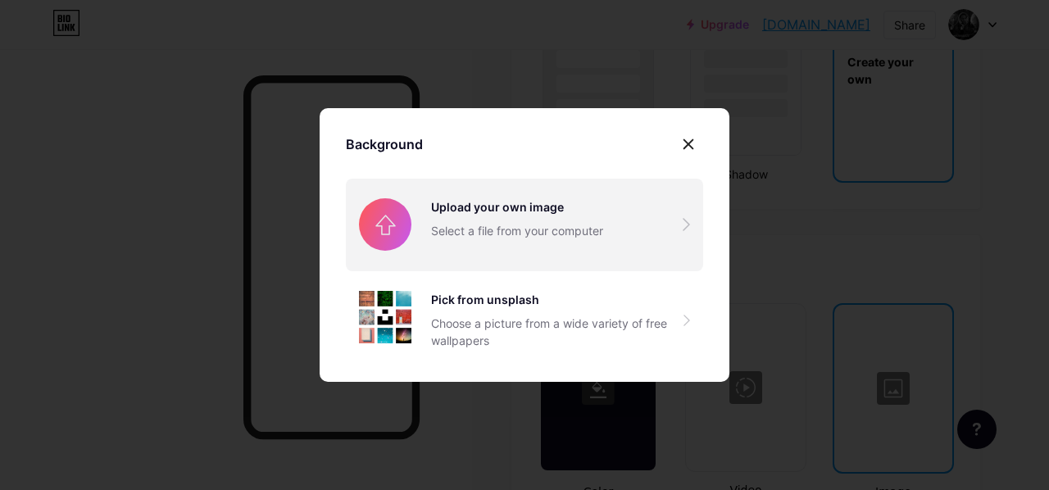
type input "#000000"
type input "#ffffff"
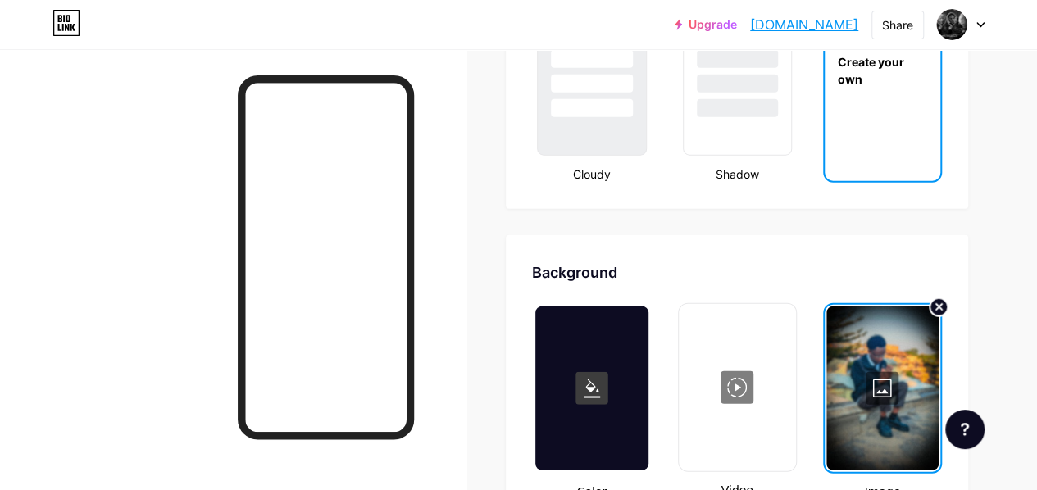
type input "#000000"
type input "#ffffff"
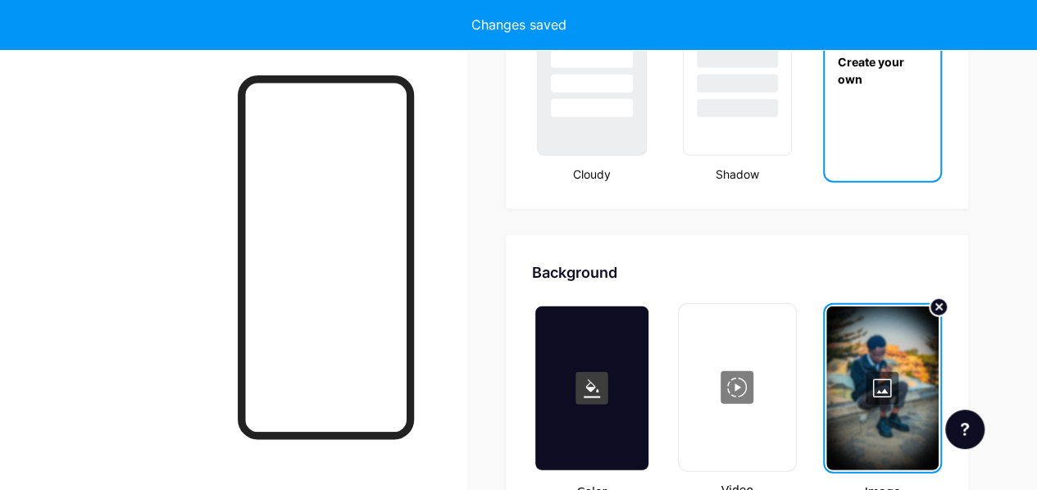
type input "#000000"
type input "#ffffff"
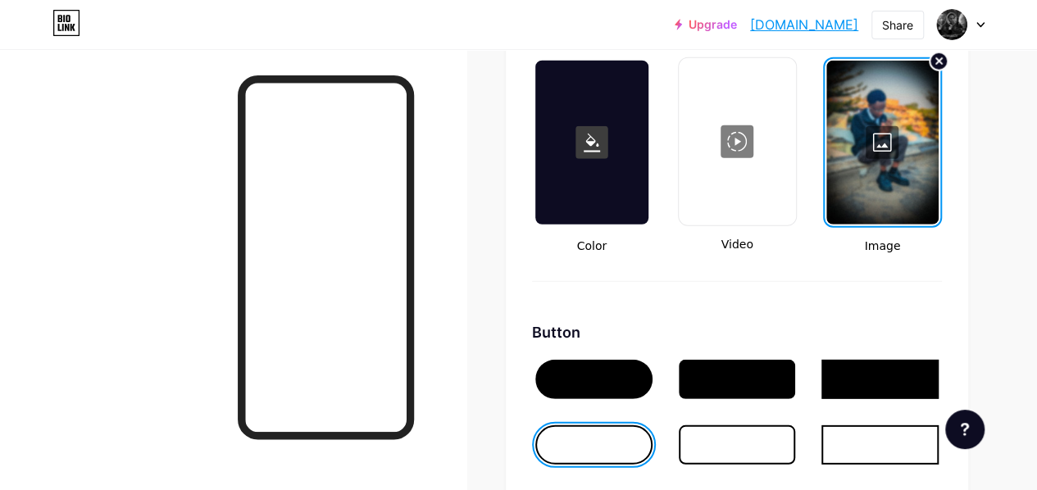
scroll to position [2245, 0]
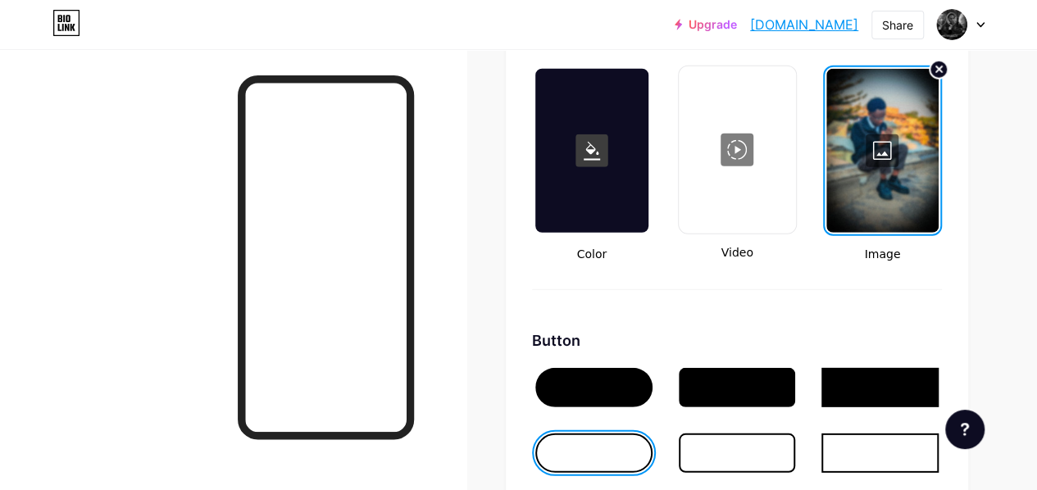
click at [886, 137] on div at bounding box center [882, 151] width 112 height 164
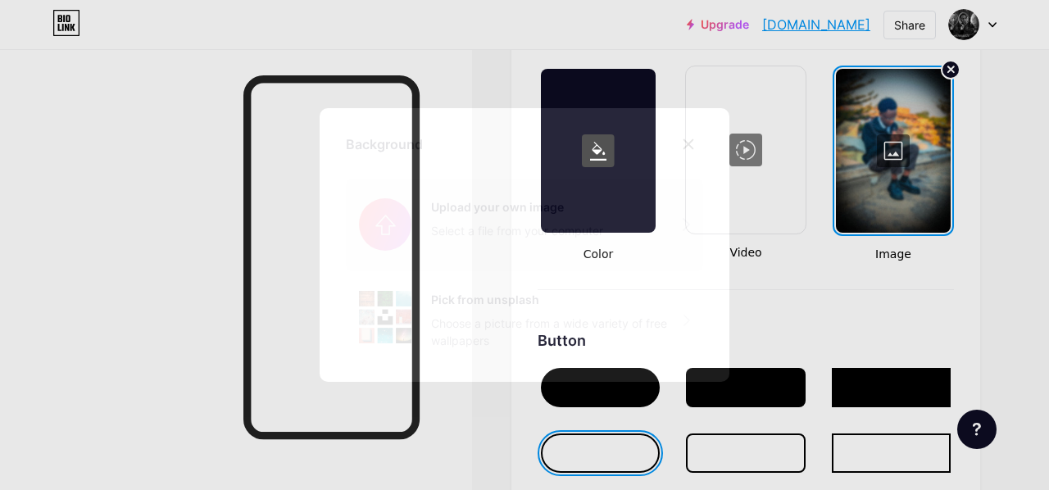
click at [485, 219] on input "file" at bounding box center [524, 225] width 357 height 92
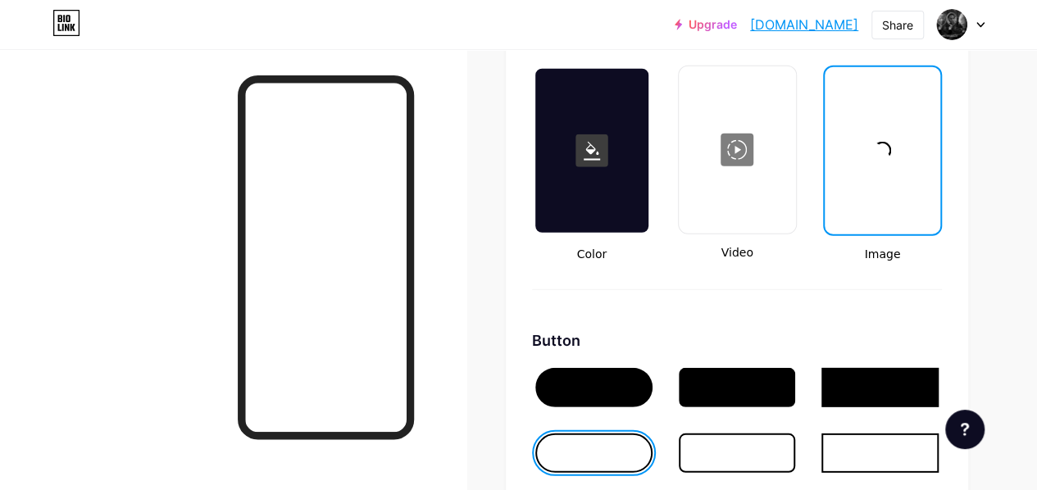
type input "#000000"
type input "#ffffff"
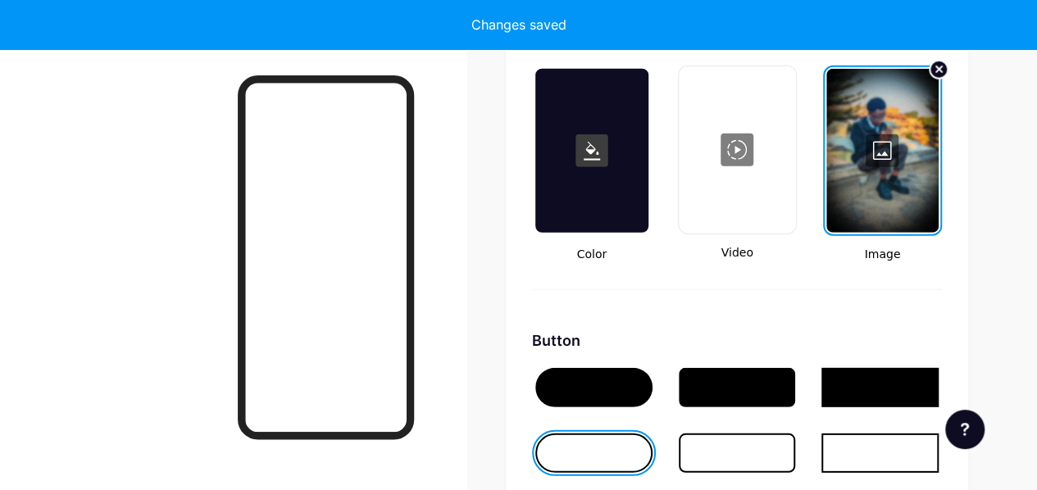
type input "#000000"
type input "#ffffff"
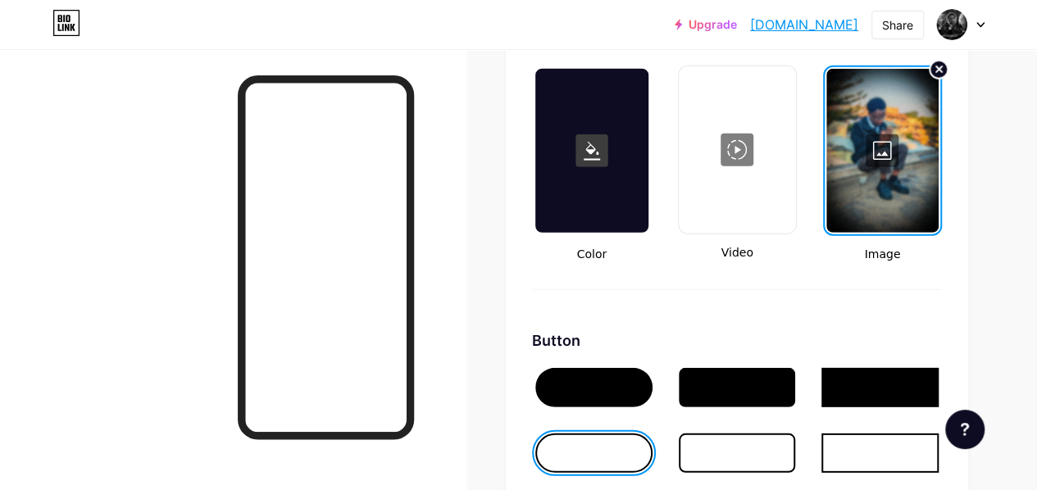
type input "#000000"
type input "#ffffff"
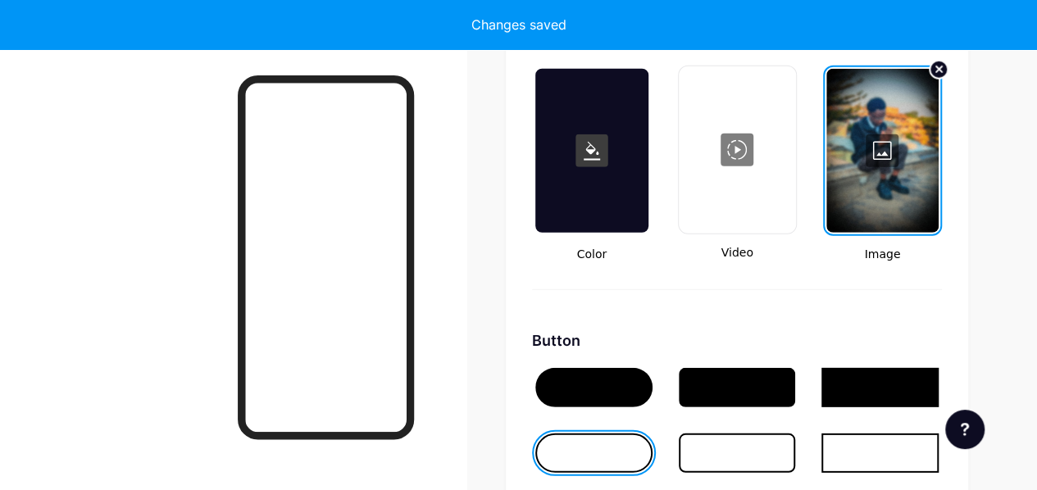
type input "#000000"
type input "#ffffff"
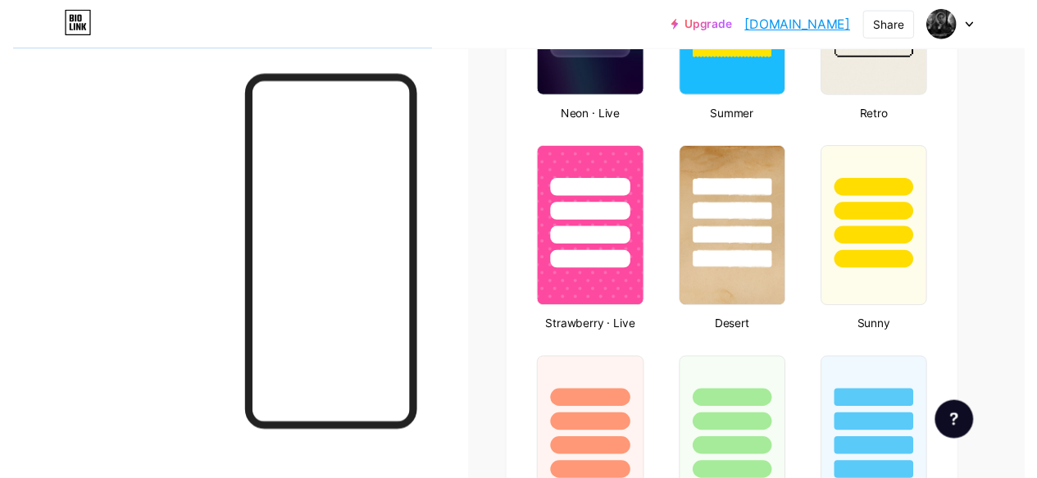
scroll to position [0, 0]
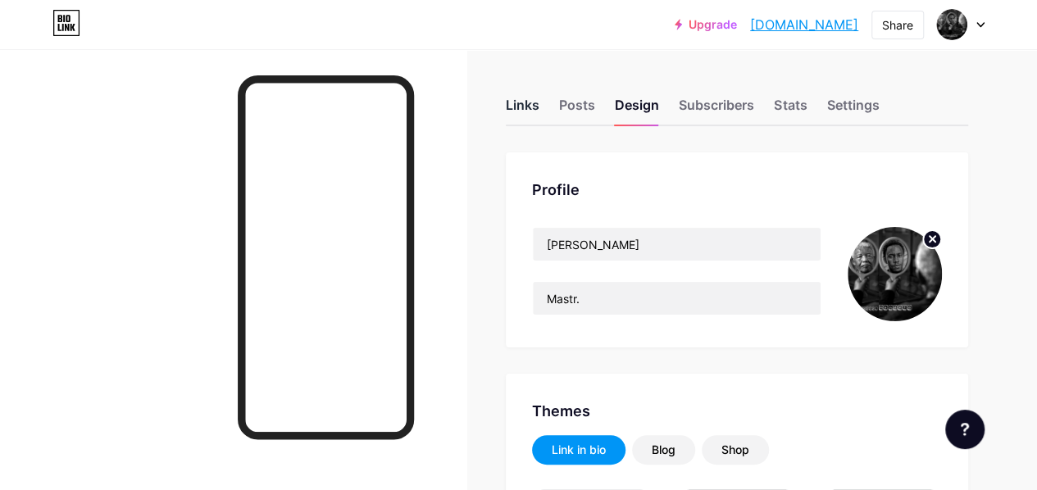
click at [538, 100] on div "Links" at bounding box center [523, 110] width 34 height 30
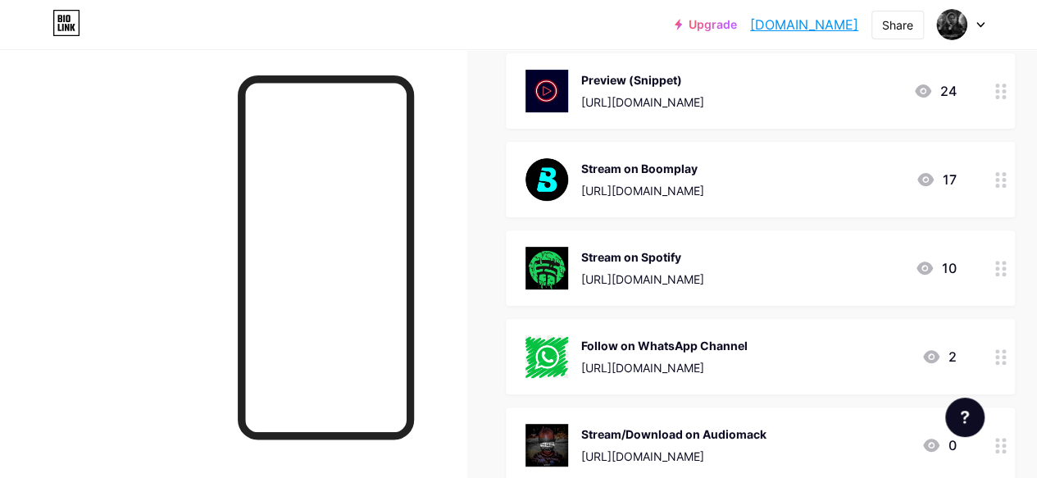
scroll to position [218, 0]
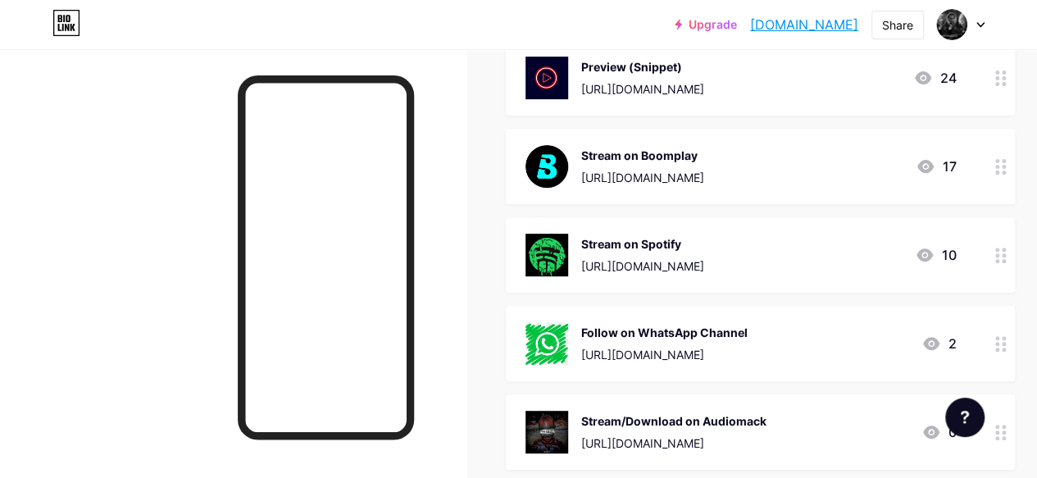
click at [704, 166] on div "Stream on Boomplay [URL][DOMAIN_NAME]" at bounding box center [642, 166] width 123 height 43
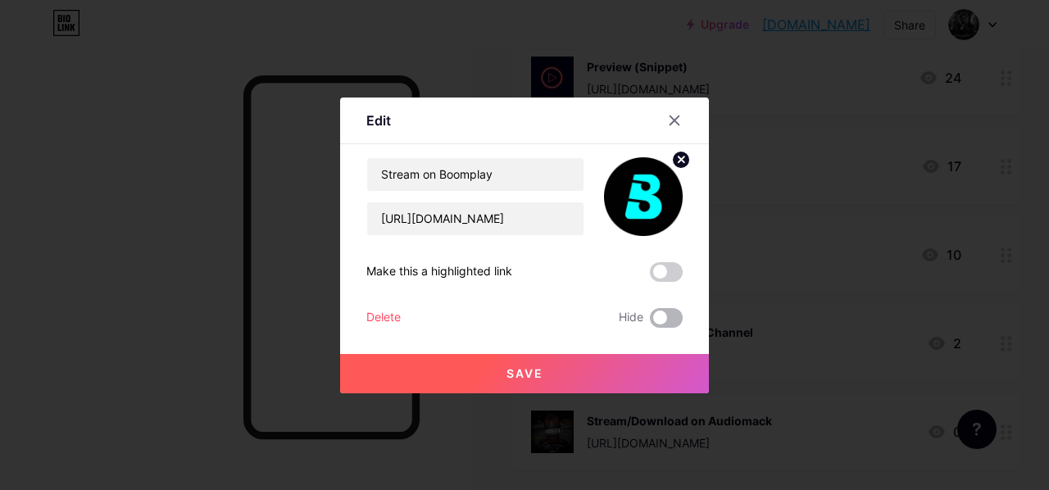
click at [659, 319] on span at bounding box center [666, 318] width 33 height 20
click at [650, 322] on input "checkbox" at bounding box center [650, 322] width 0 height 0
click at [589, 385] on button "Save" at bounding box center [524, 373] width 369 height 39
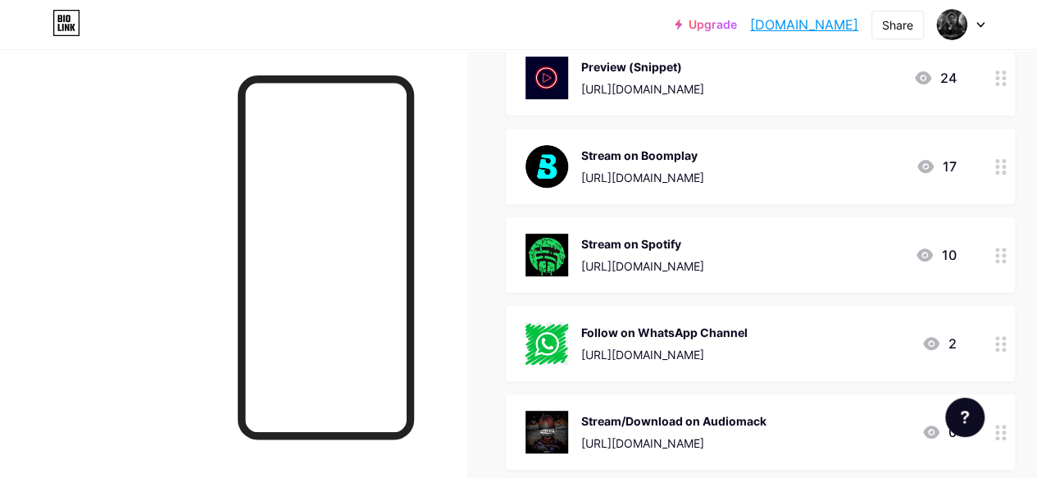
click at [748, 330] on div "Follow on WhatsApp Channel" at bounding box center [664, 332] width 166 height 17
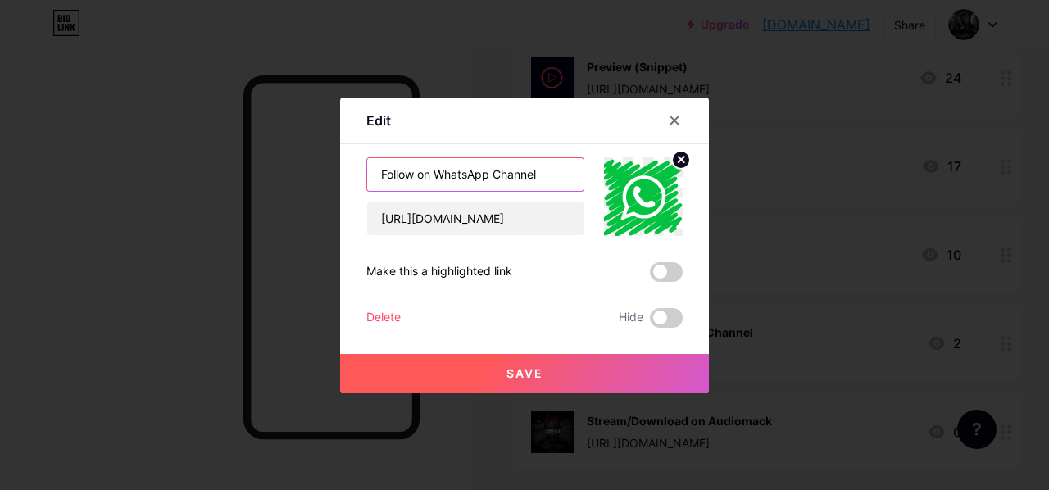
click at [437, 173] on input "Follow on WhatsApp Channel" at bounding box center [475, 174] width 216 height 33
type input "WhatsApp Channel"
click at [448, 371] on button "Save" at bounding box center [524, 373] width 369 height 39
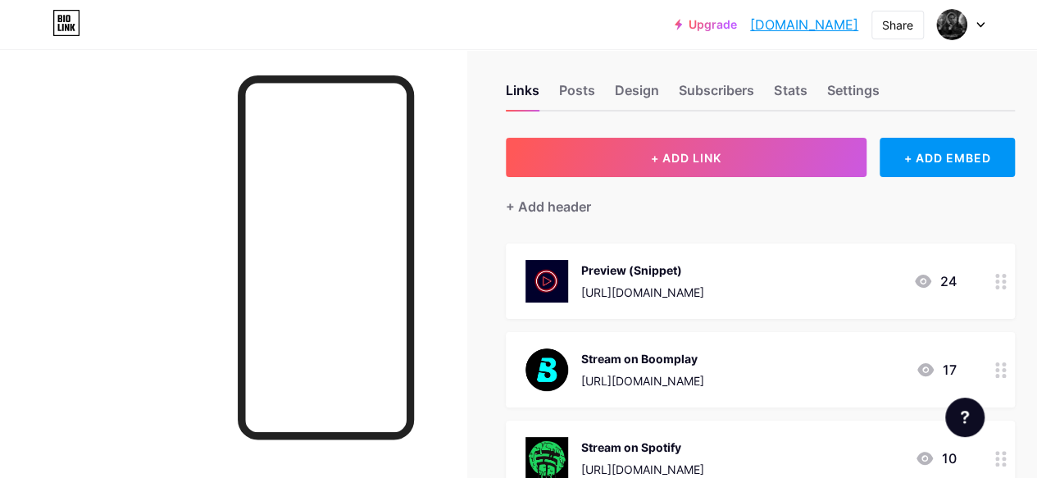
scroll to position [0, 0]
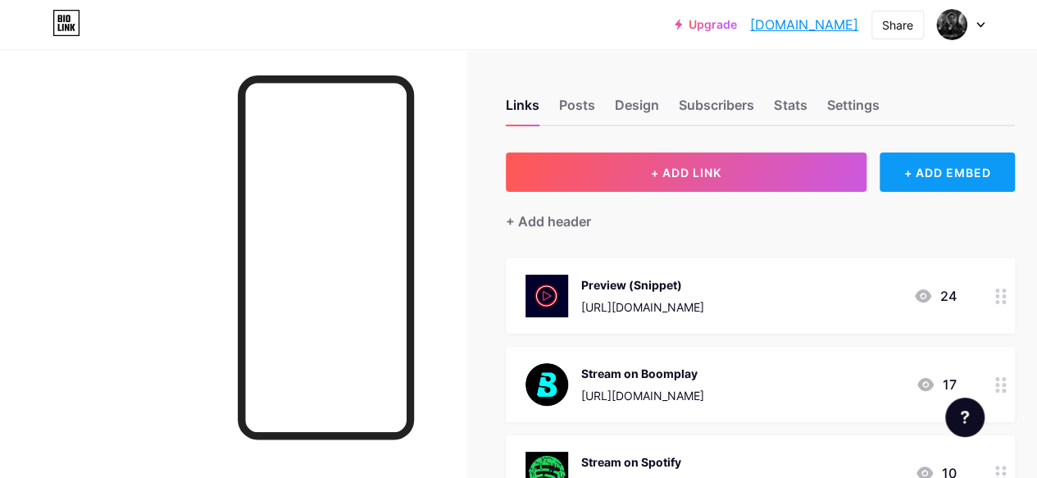
click at [986, 155] on div "+ ADD EMBED" at bounding box center [947, 172] width 135 height 39
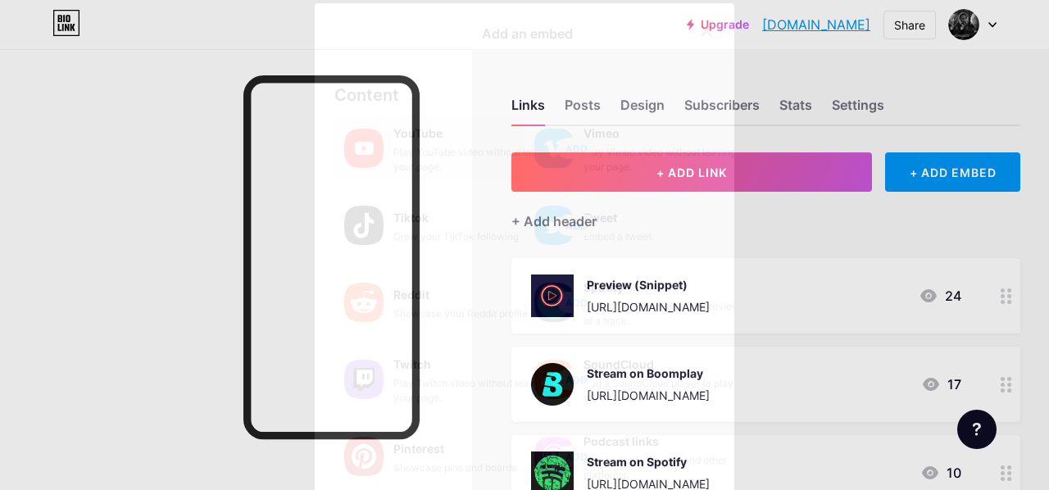
click at [394, 131] on div "YouTube" at bounding box center [476, 133] width 164 height 23
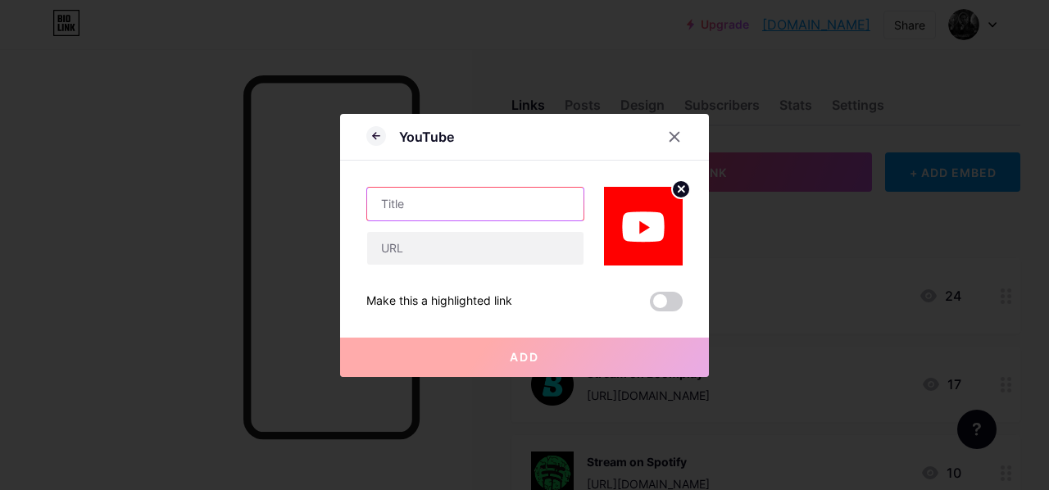
click at [448, 206] on input "text" at bounding box center [475, 204] width 216 height 33
type input "m"
type input "M"
type input "Watch Video"
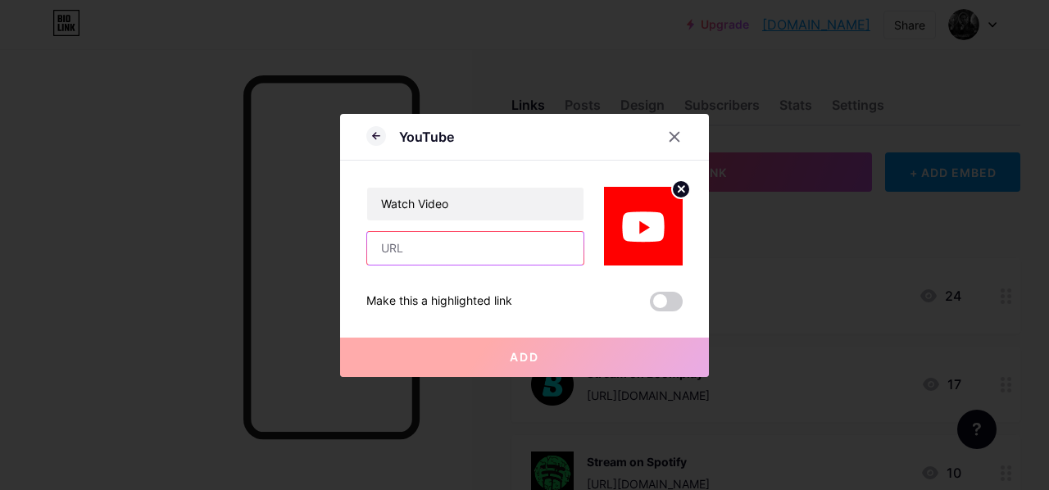
click at [459, 247] on input "text" at bounding box center [475, 248] width 216 height 33
paste input "[URL][DOMAIN_NAME]"
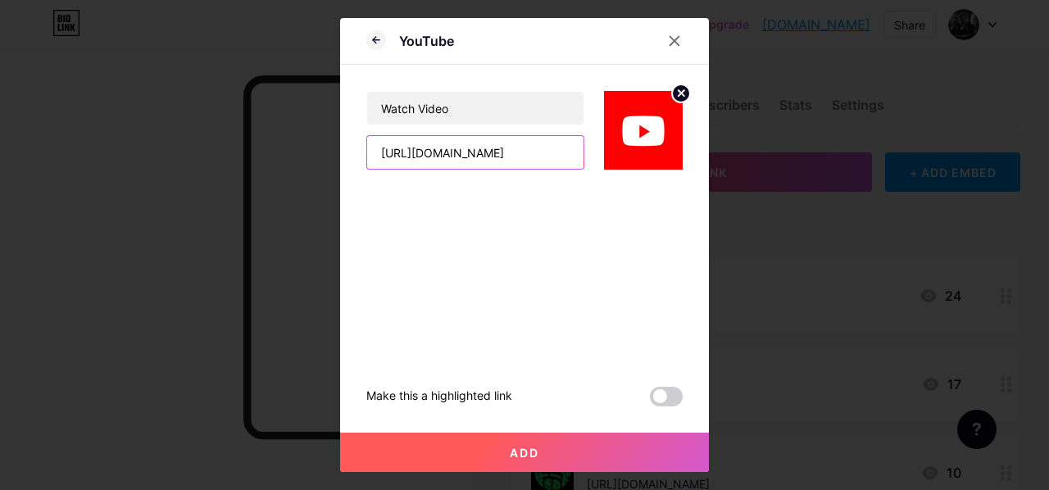
type input "[URL][DOMAIN_NAME]"
click at [610, 448] on button "Add" at bounding box center [524, 452] width 369 height 39
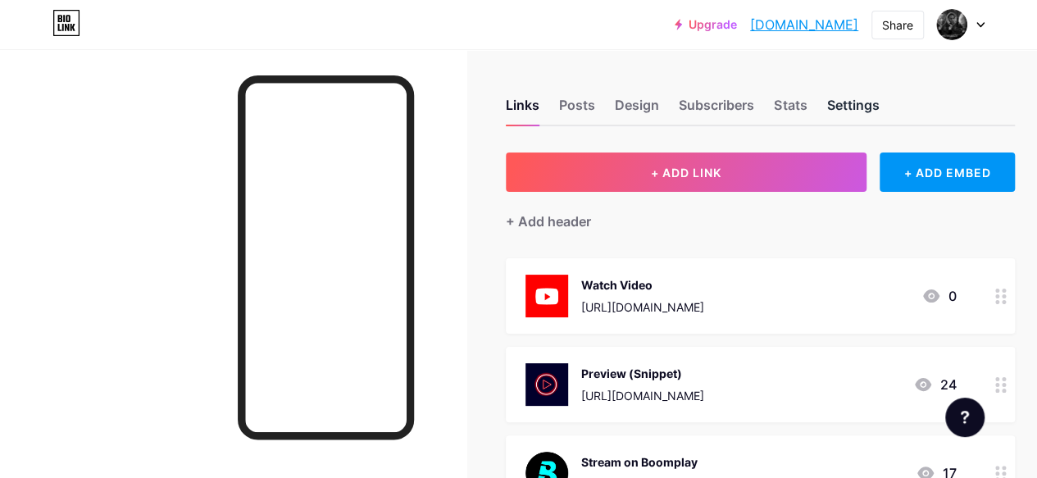
click at [856, 106] on div "Settings" at bounding box center [852, 110] width 52 height 30
